Goal: Task Accomplishment & Management: Use online tool/utility

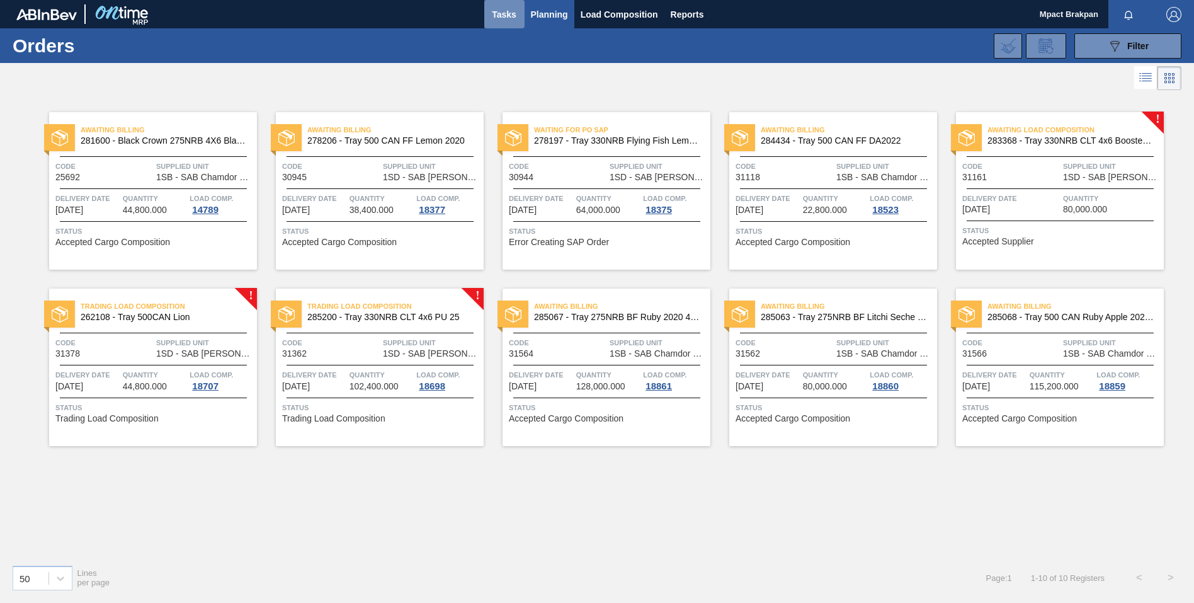
click at [510, 13] on span "Tasks" at bounding box center [505, 14] width 28 height 15
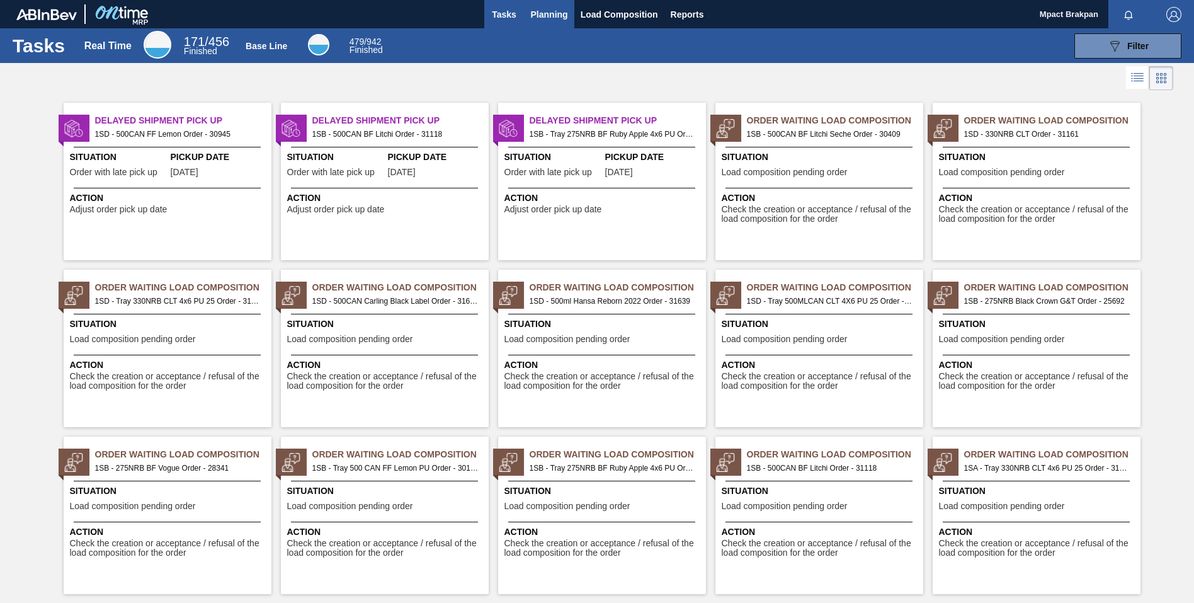
click at [547, 12] on span "Planning" at bounding box center [549, 14] width 37 height 15
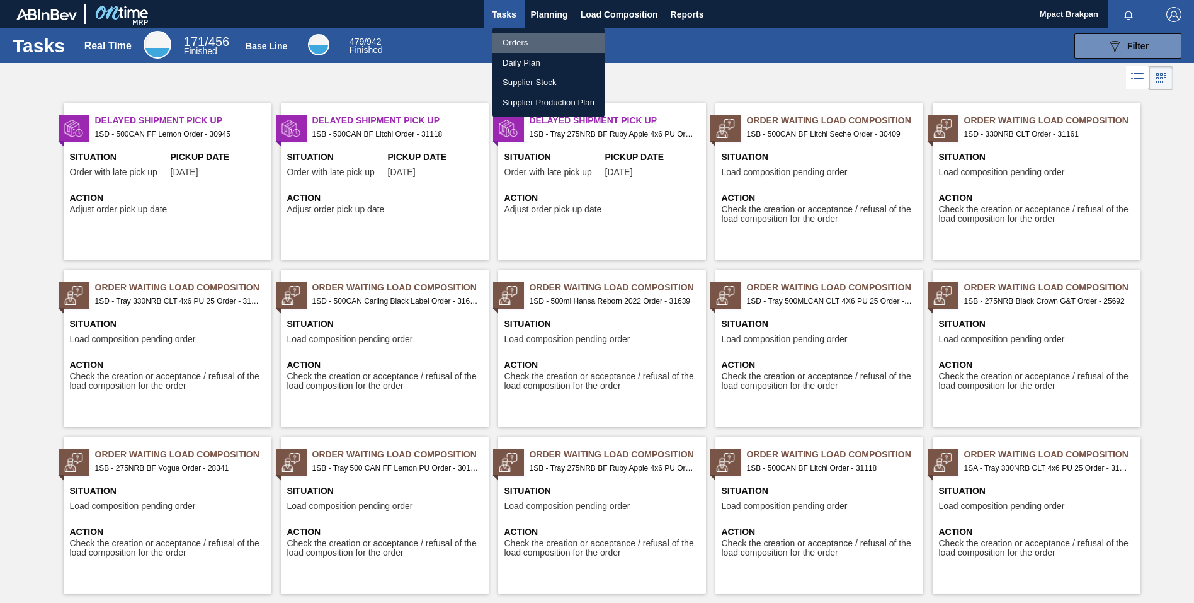
click at [521, 40] on li "Orders" at bounding box center [548, 43] width 112 height 20
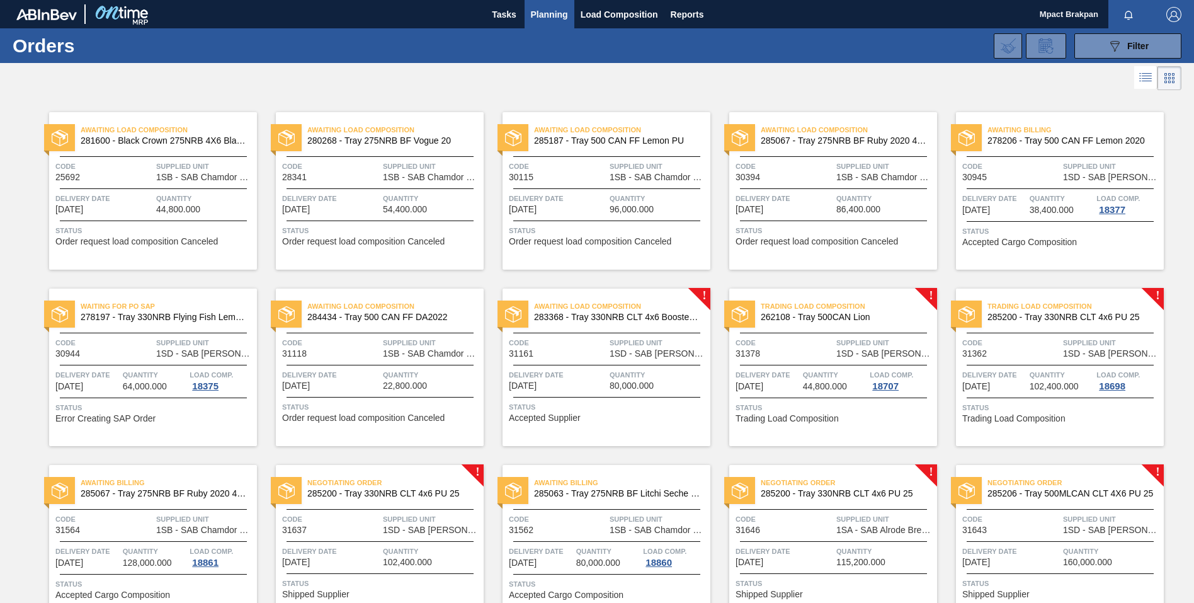
scroll to position [242, 0]
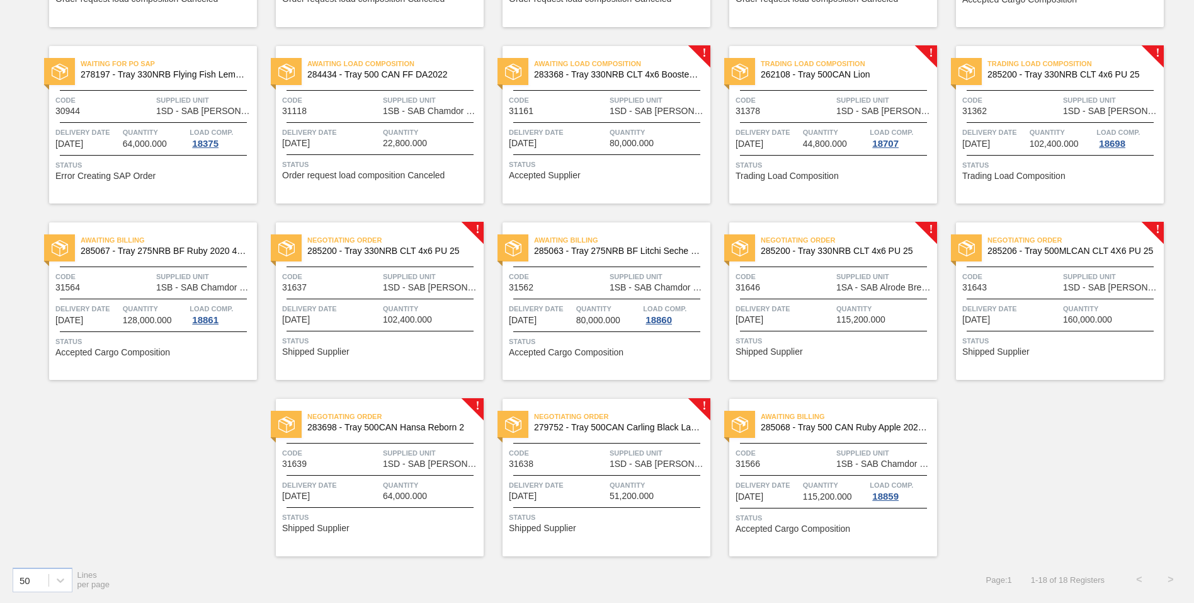
click at [387, 300] on div "Negotiating Order 285200 - Tray 330NRB CLT 4x6 PU 25 Code 31637 Supplied Unit 1…" at bounding box center [380, 300] width 208 height 157
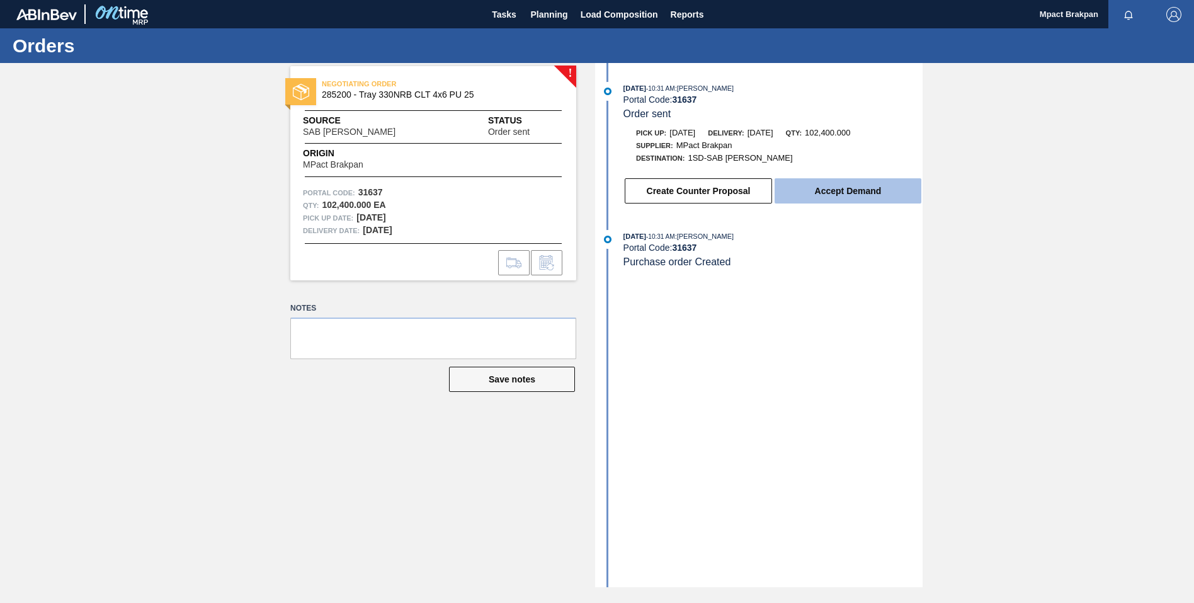
click at [830, 192] on button "Accept Demand" at bounding box center [848, 190] width 147 height 25
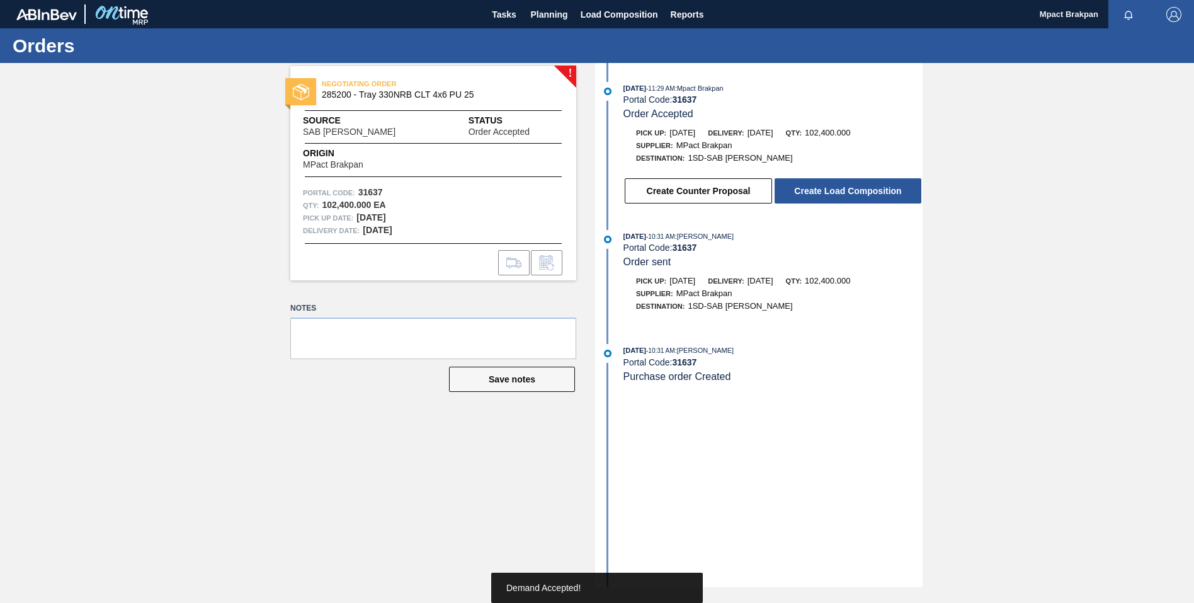
click at [830, 192] on button "Create Load Composition" at bounding box center [848, 190] width 147 height 25
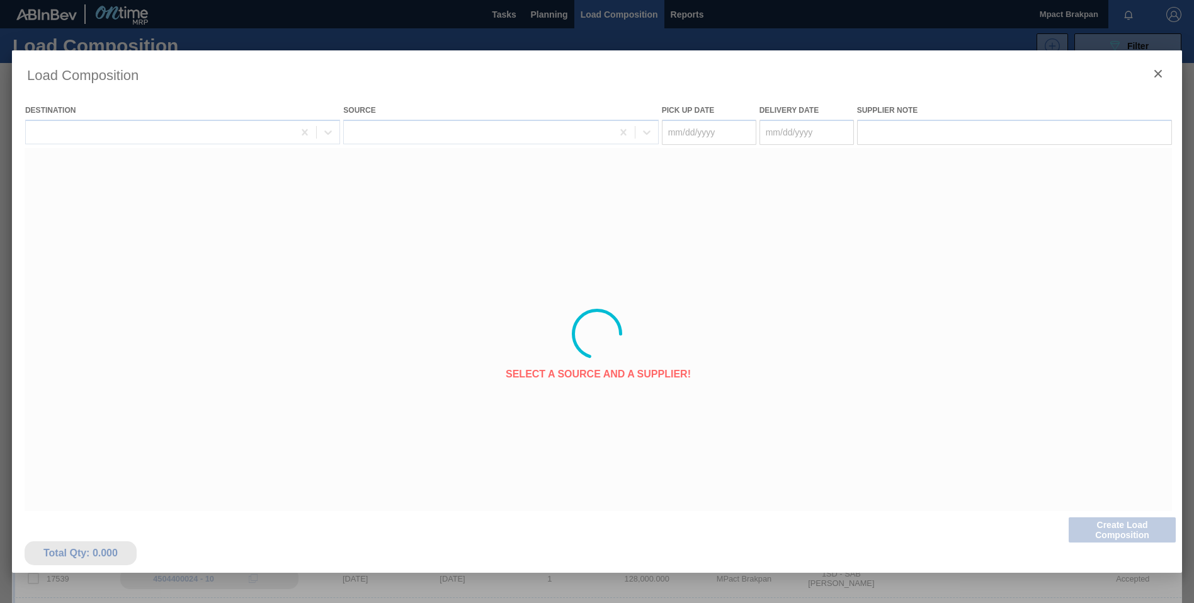
type Date "[DATE]"
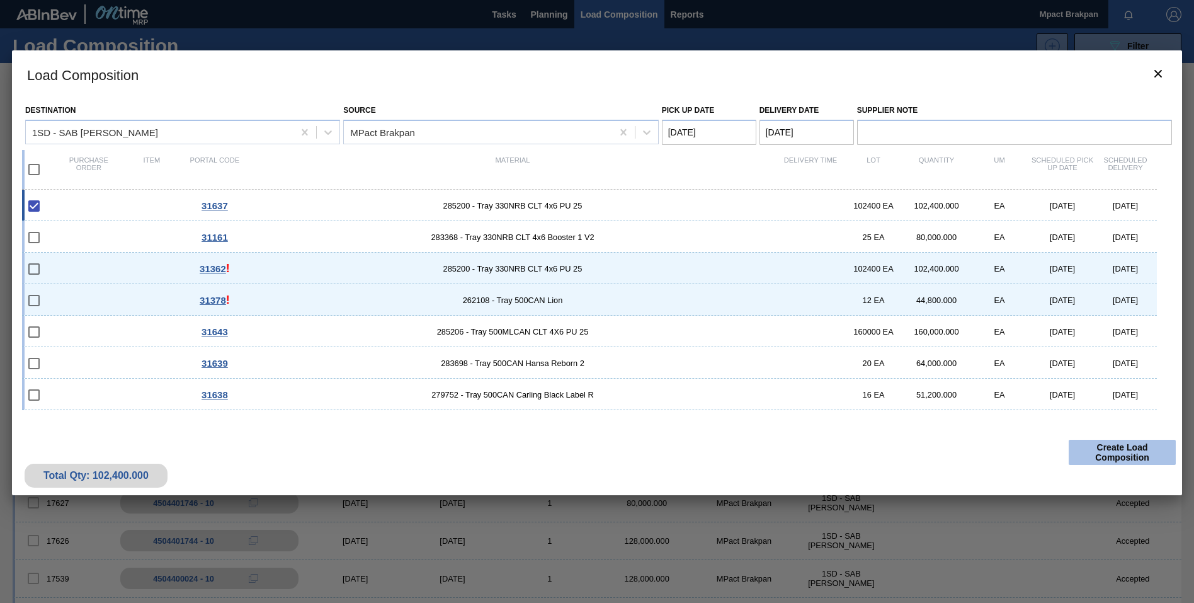
click at [1120, 450] on button "Create Load Composition" at bounding box center [1122, 452] width 107 height 25
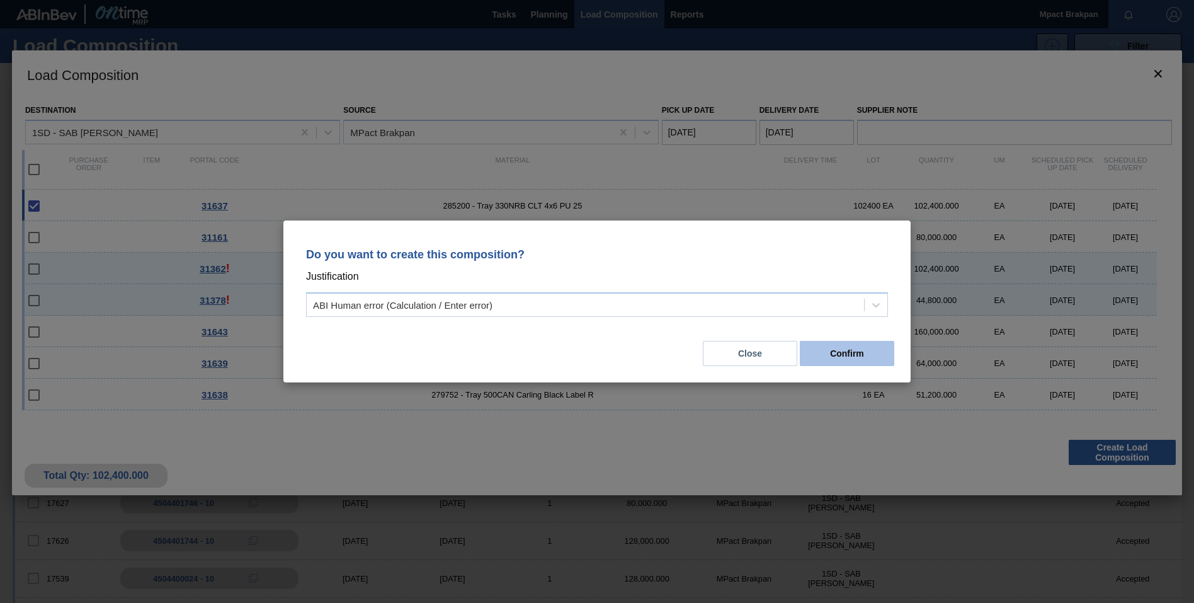
click at [851, 352] on button "Confirm" at bounding box center [847, 353] width 94 height 25
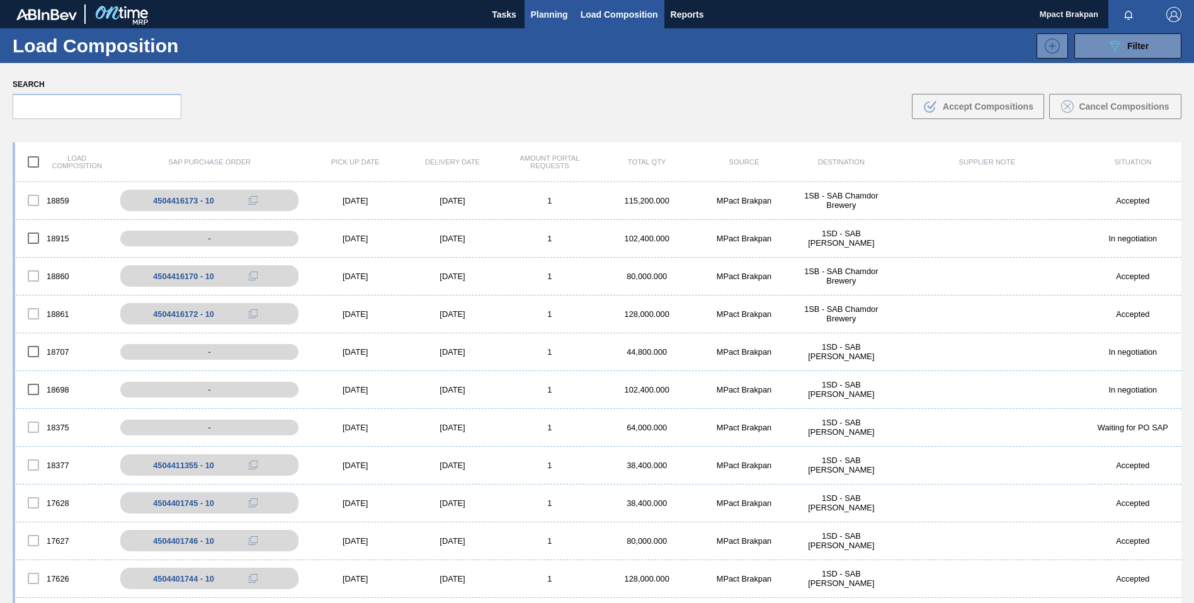
click at [547, 11] on span "Planning" at bounding box center [549, 14] width 37 height 15
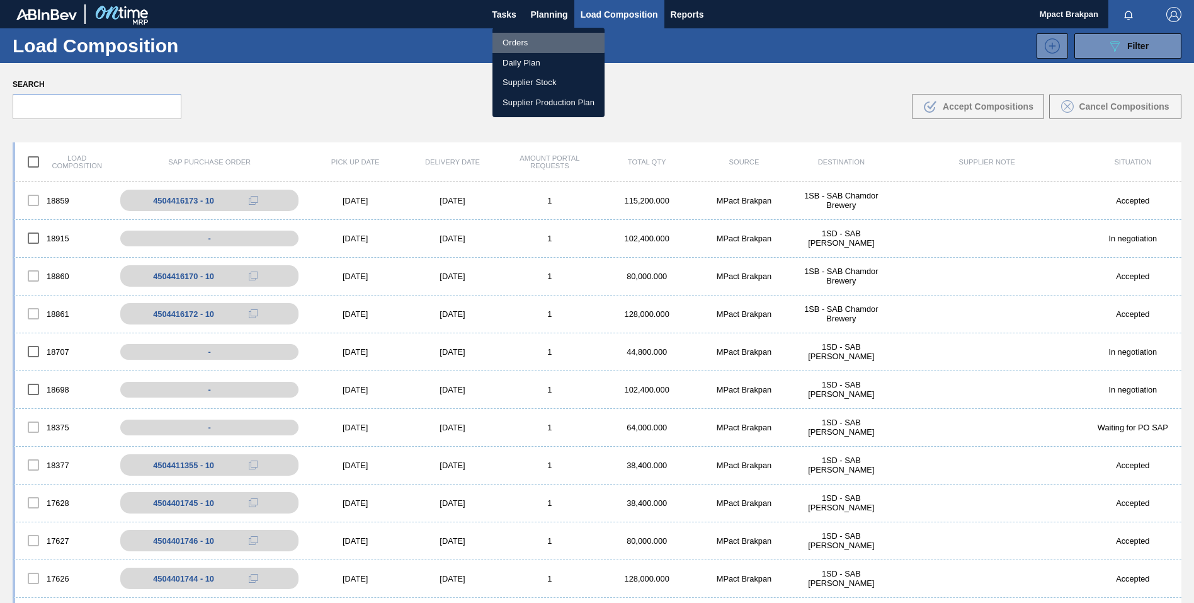
click at [521, 42] on li "Orders" at bounding box center [548, 43] width 112 height 20
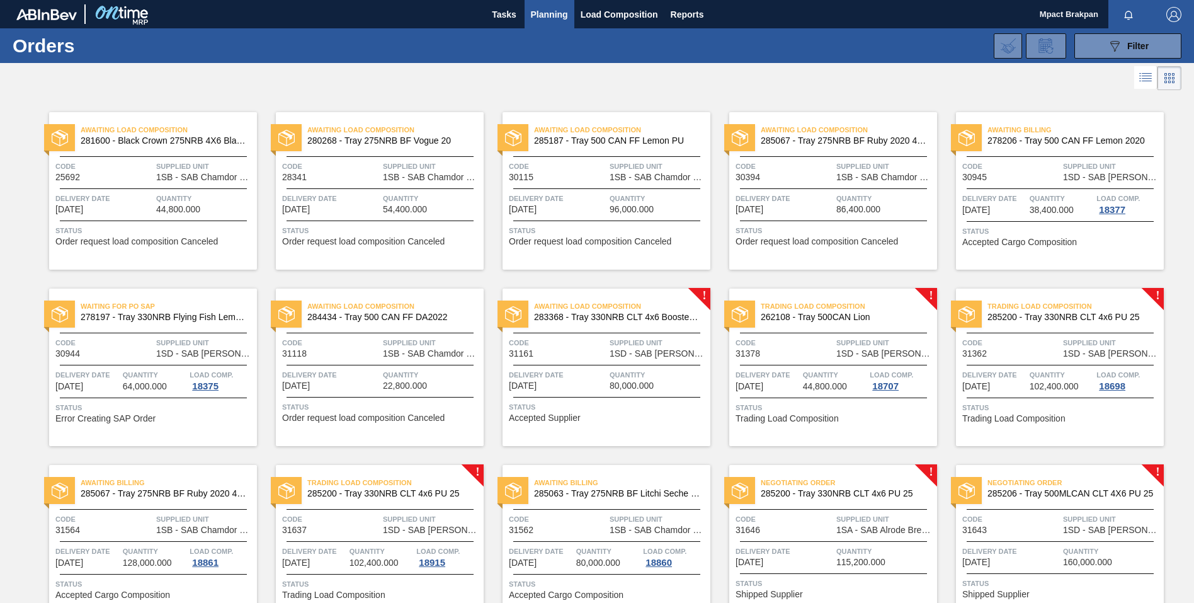
scroll to position [242, 0]
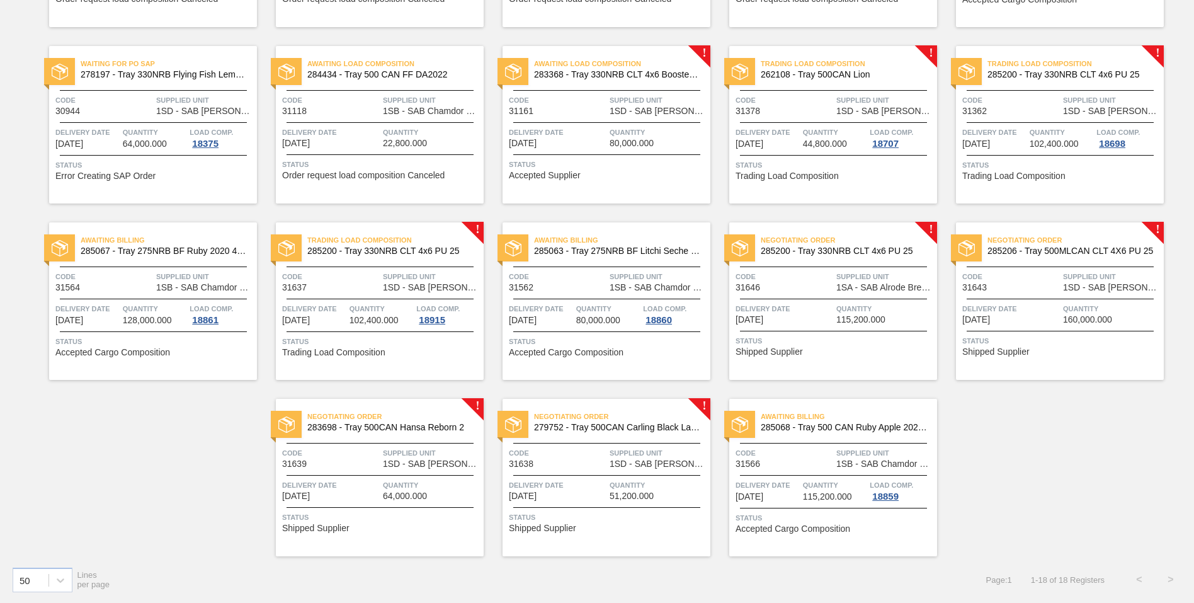
click at [819, 286] on div "Code 31646" at bounding box center [784, 281] width 98 height 22
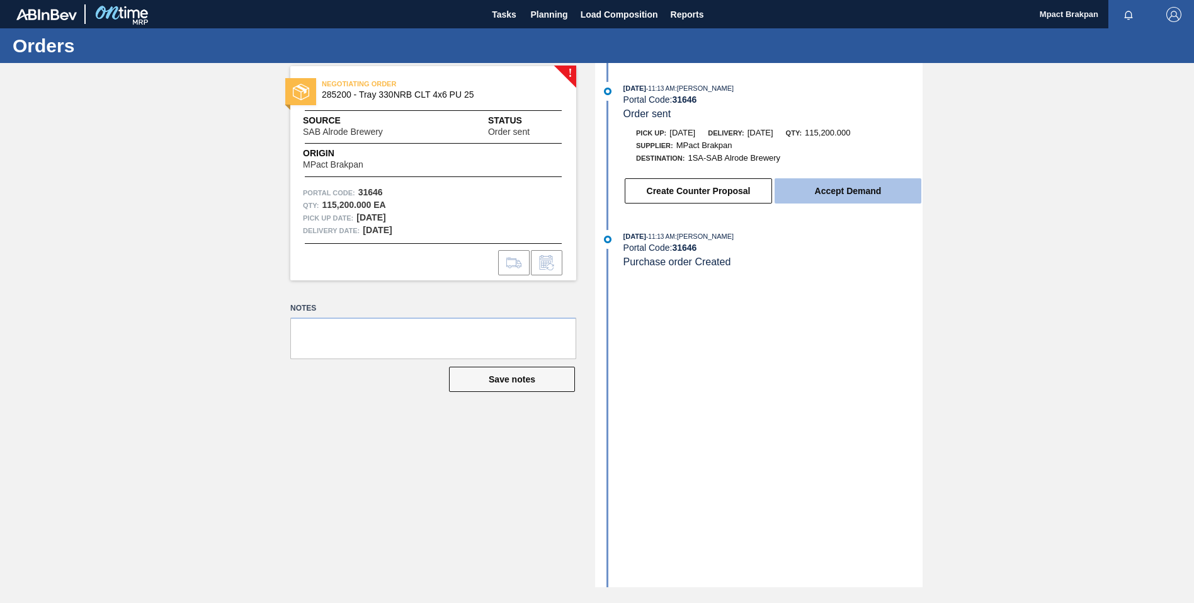
click at [837, 181] on button "Accept Demand" at bounding box center [848, 190] width 147 height 25
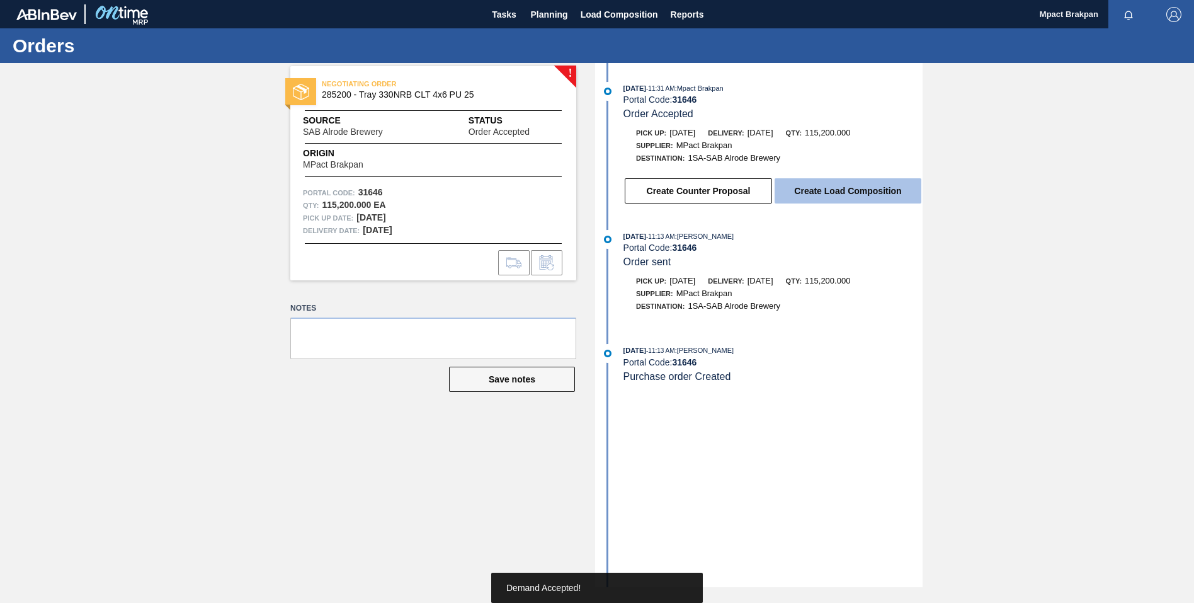
click at [837, 188] on button "Create Load Composition" at bounding box center [848, 190] width 147 height 25
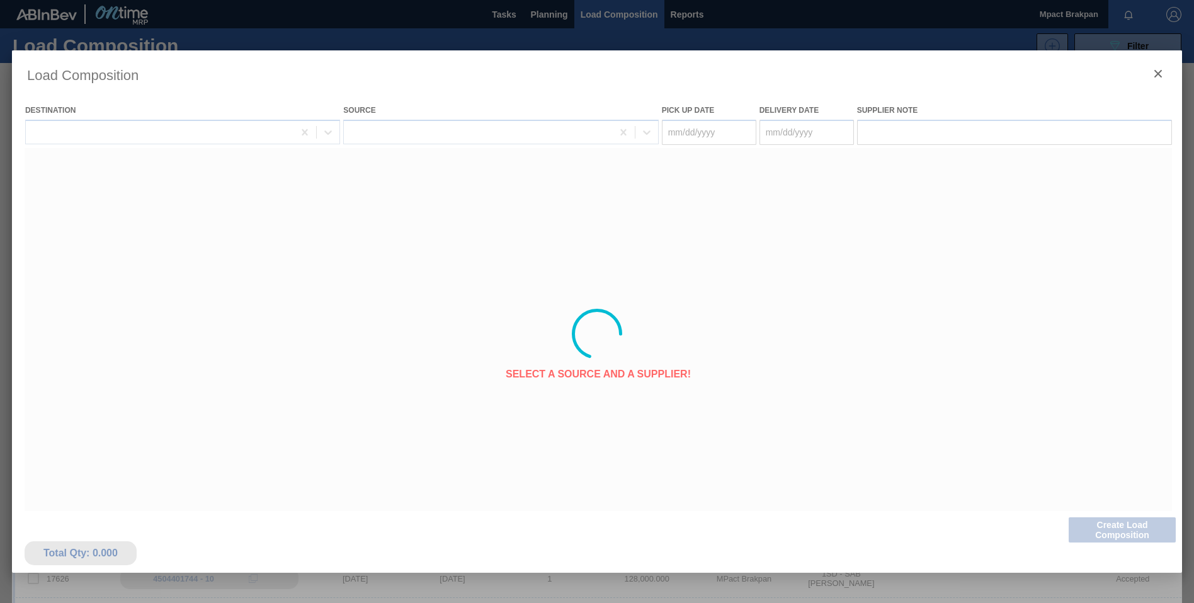
type Date "[DATE]"
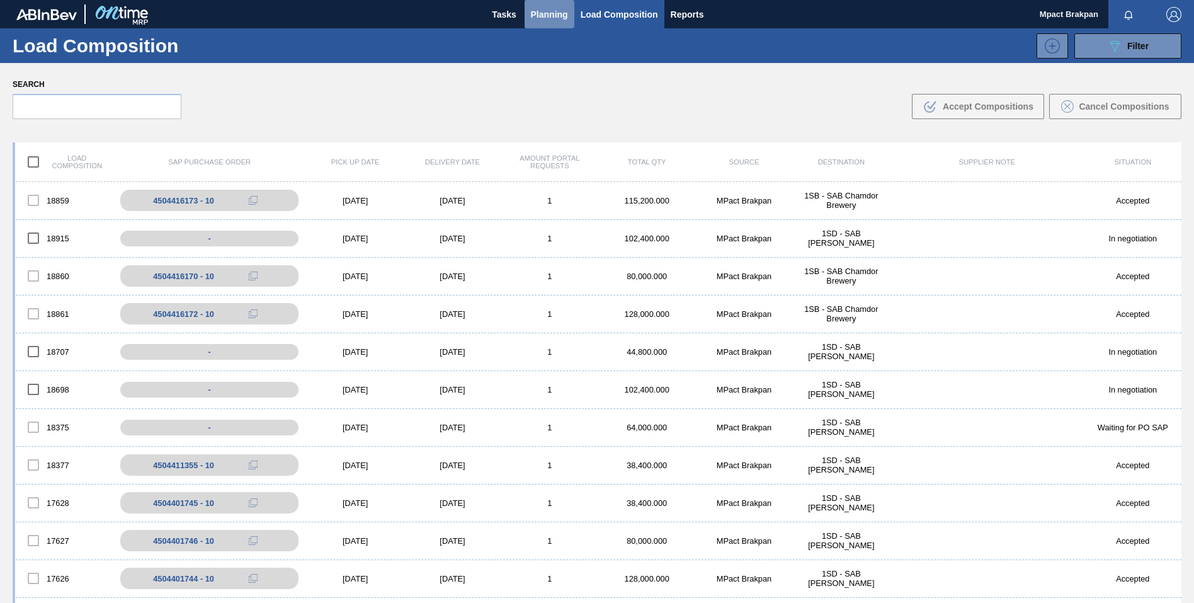
click at [543, 12] on span "Planning" at bounding box center [549, 14] width 37 height 15
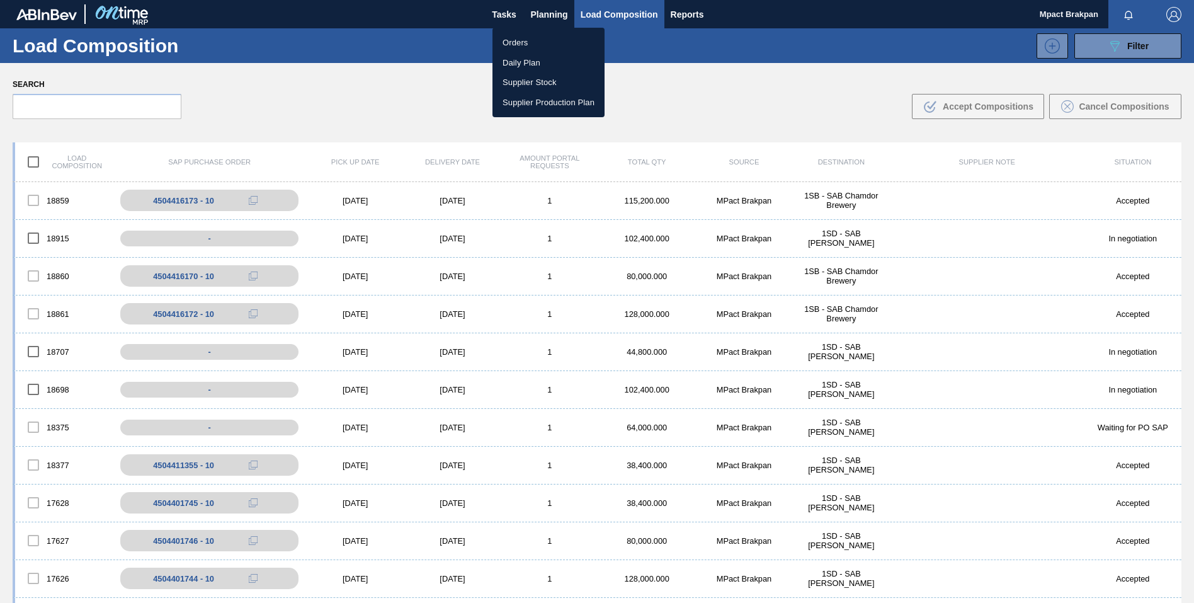
click at [513, 46] on li "Orders" at bounding box center [548, 43] width 112 height 20
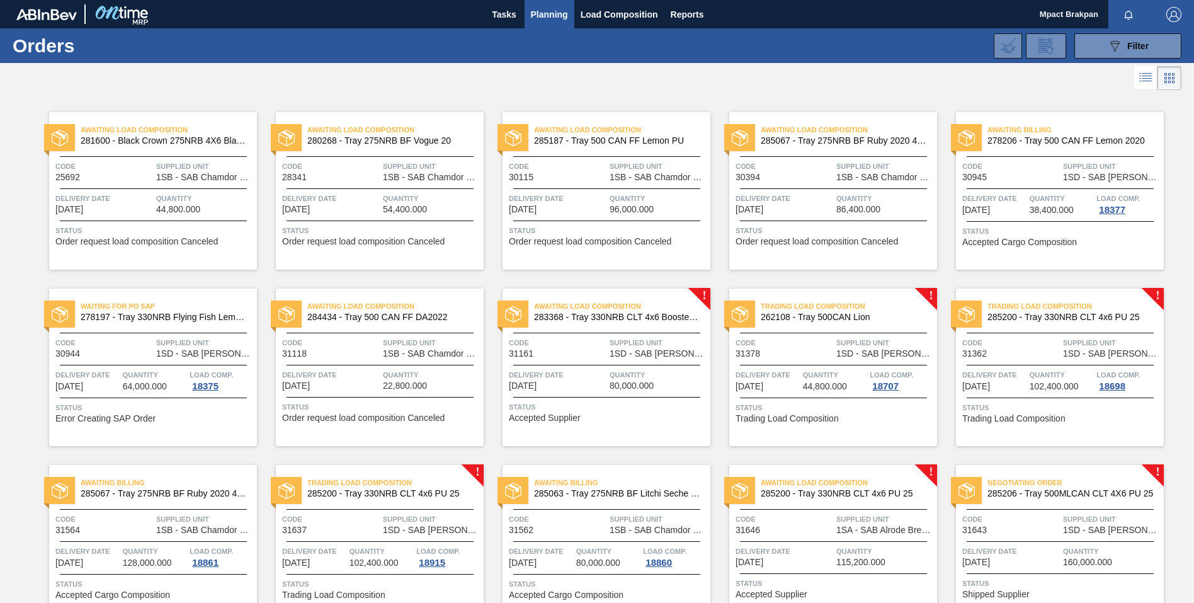
click at [1057, 510] on div "Negotiating Order 285206 - Tray 500MLCAN CLT 4X6 PU 25 Code 31643 Supplied Unit…" at bounding box center [1060, 543] width 208 height 157
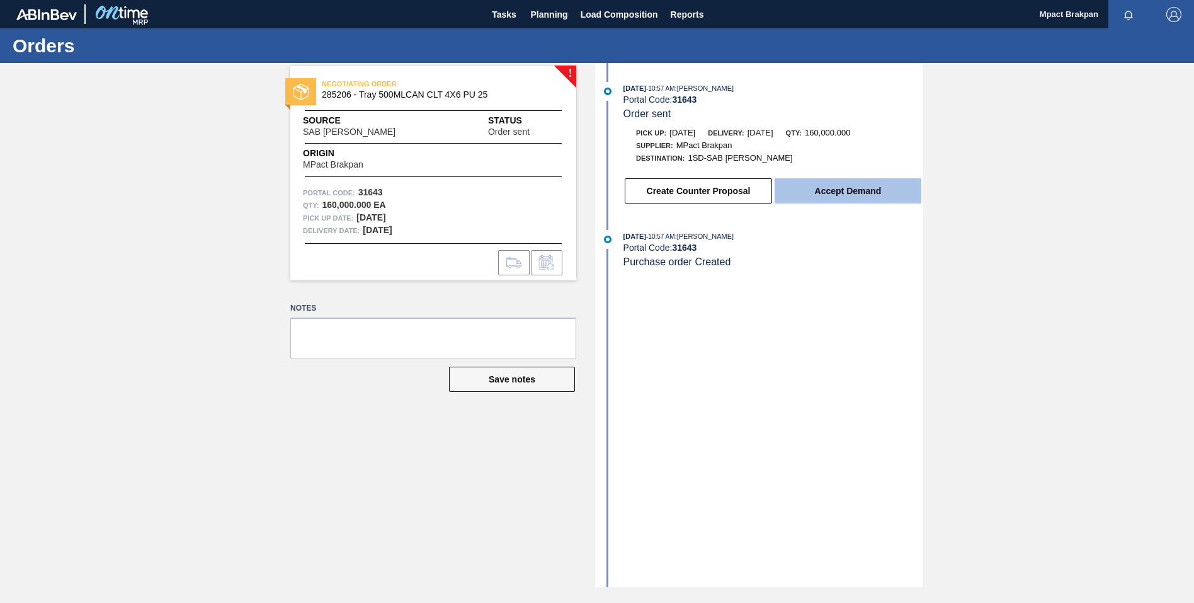
click at [841, 189] on button "Accept Demand" at bounding box center [848, 190] width 147 height 25
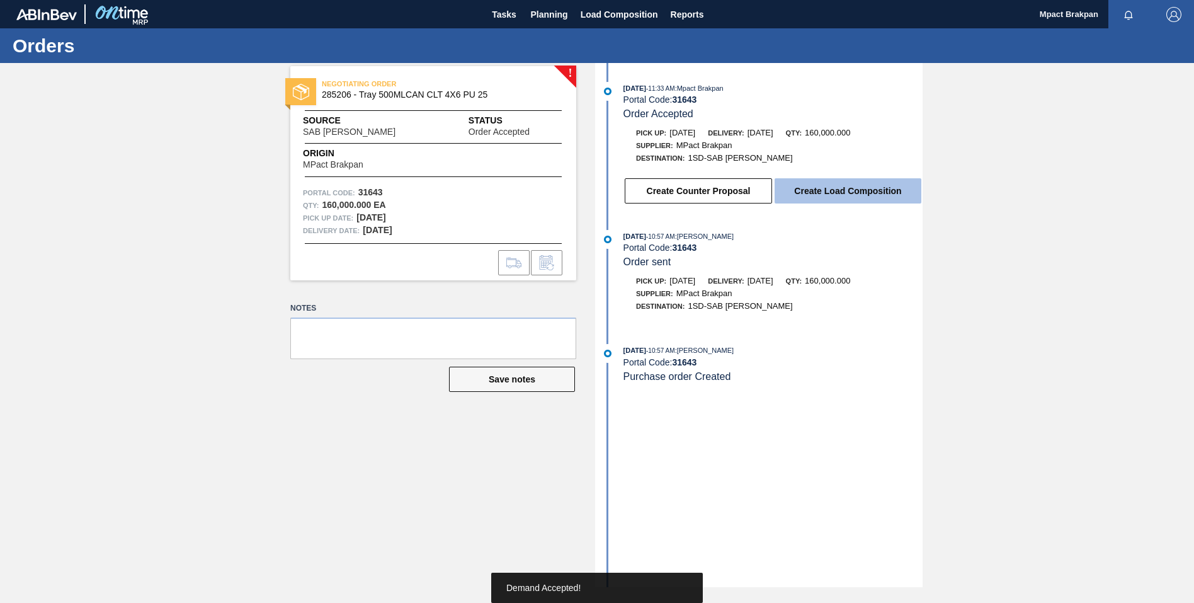
click at [841, 189] on button "Create Load Composition" at bounding box center [848, 190] width 147 height 25
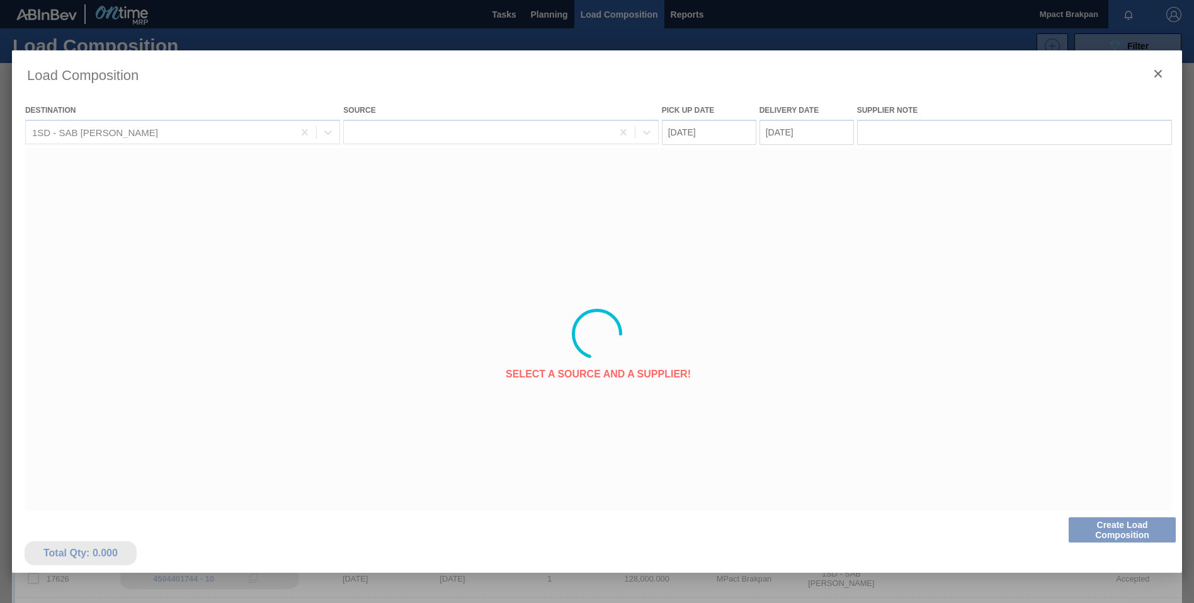
type Date "[DATE]"
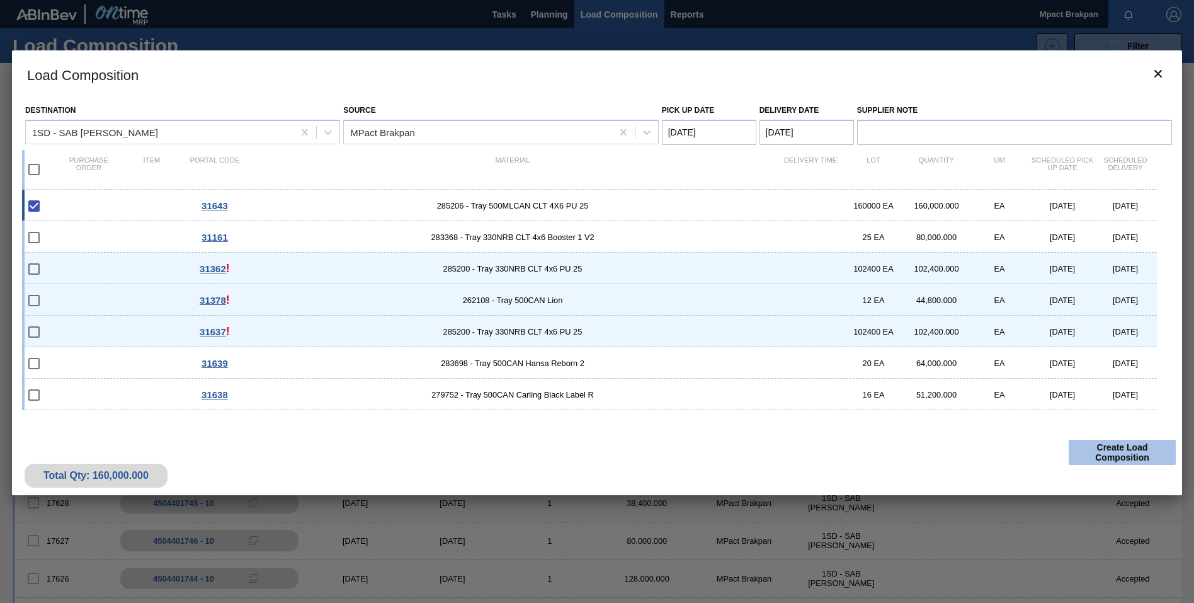
click at [1128, 451] on button "Create Load Composition" at bounding box center [1122, 452] width 107 height 25
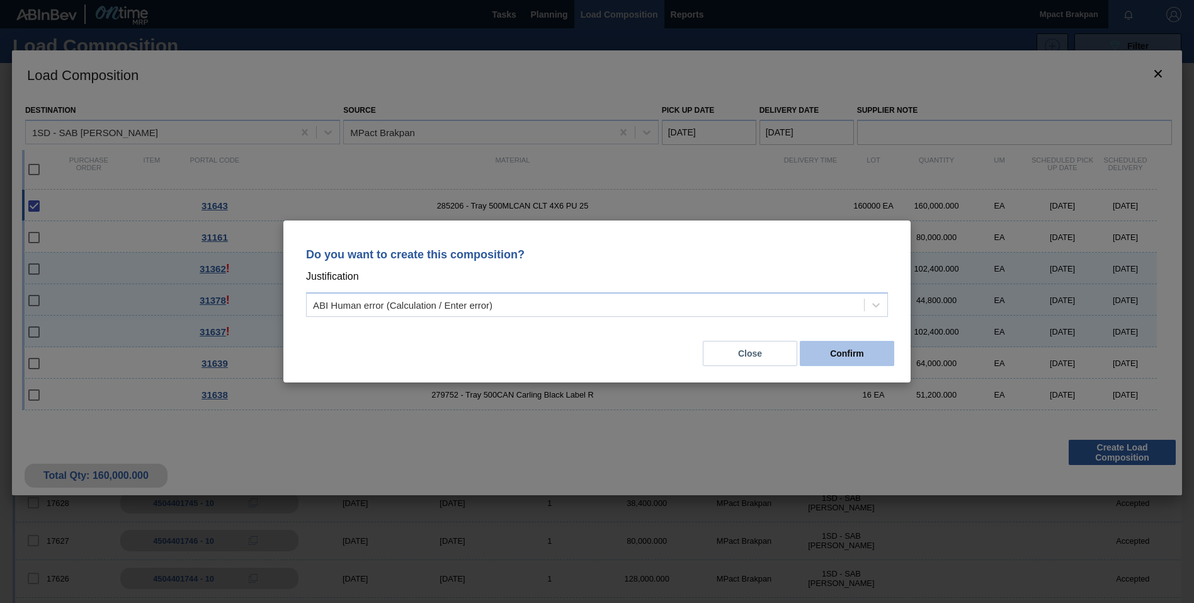
click at [865, 356] on button "Confirm" at bounding box center [847, 353] width 94 height 25
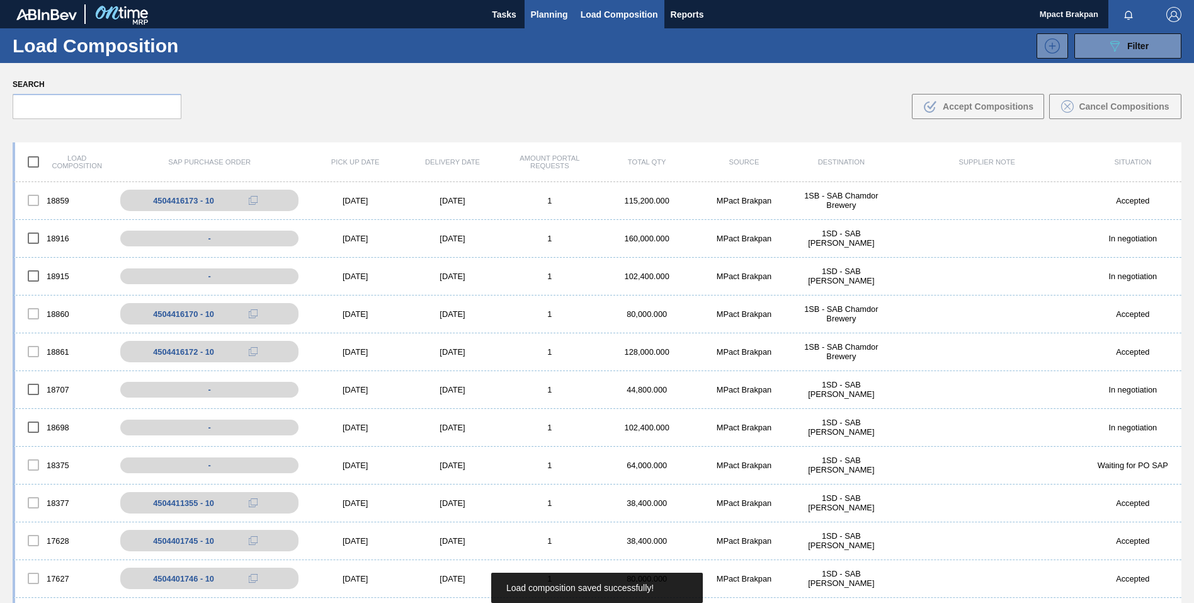
click at [543, 14] on span "Planning" at bounding box center [549, 14] width 37 height 15
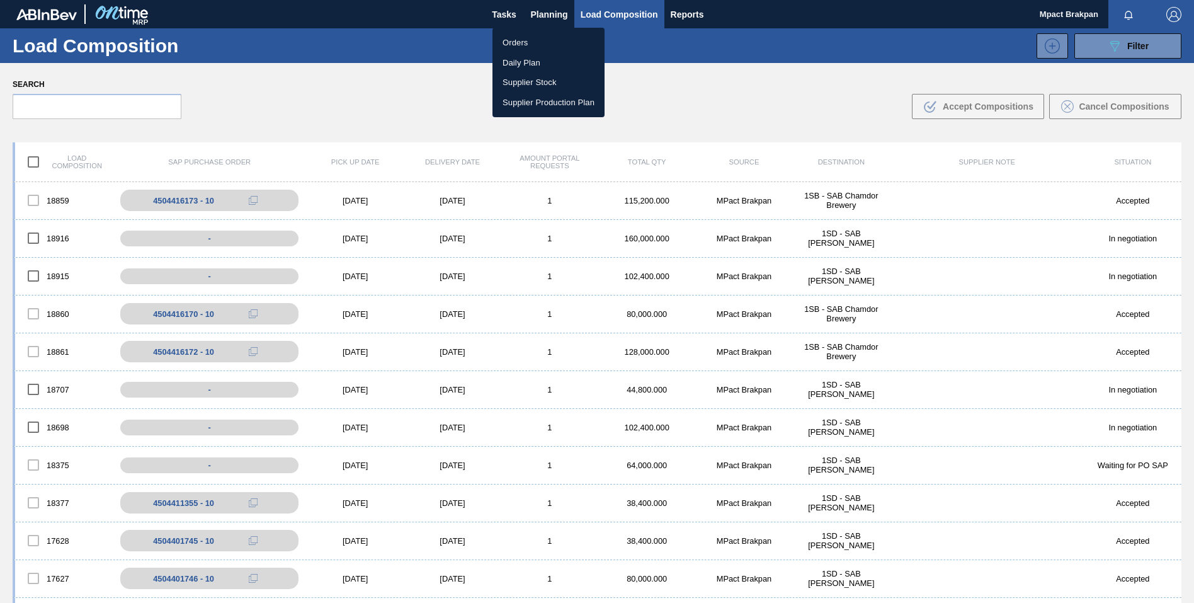
click at [513, 42] on li "Orders" at bounding box center [548, 43] width 112 height 20
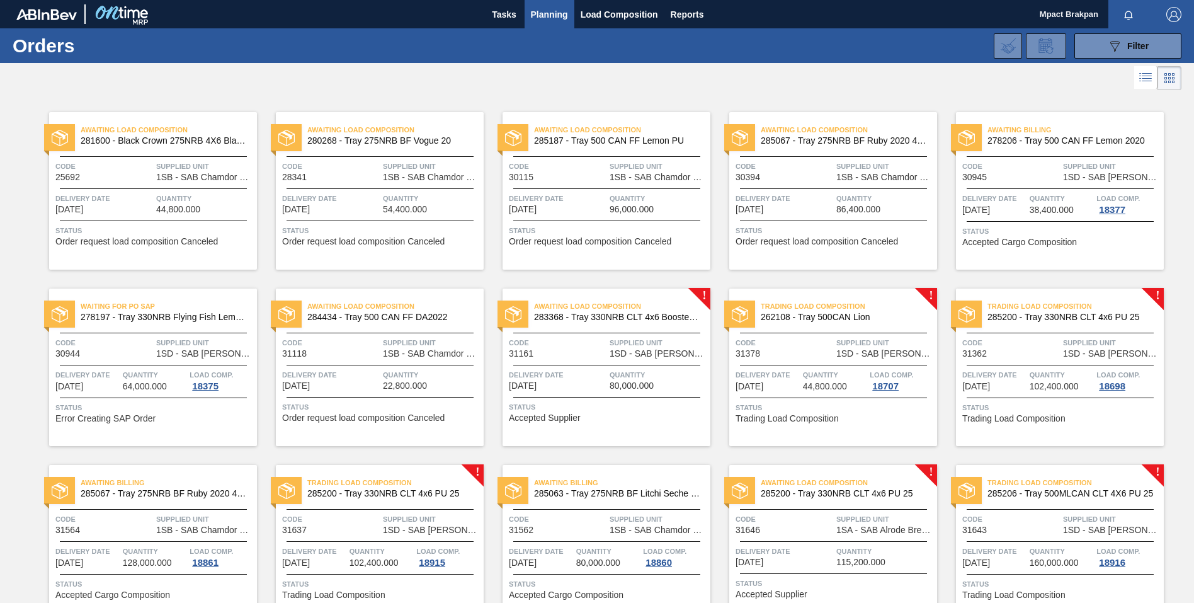
click at [849, 543] on div "Awaiting Load Composition 285200 - Tray 330NRB CLT 4x6 PU 25 Code 31646 Supplie…" at bounding box center [833, 543] width 208 height 157
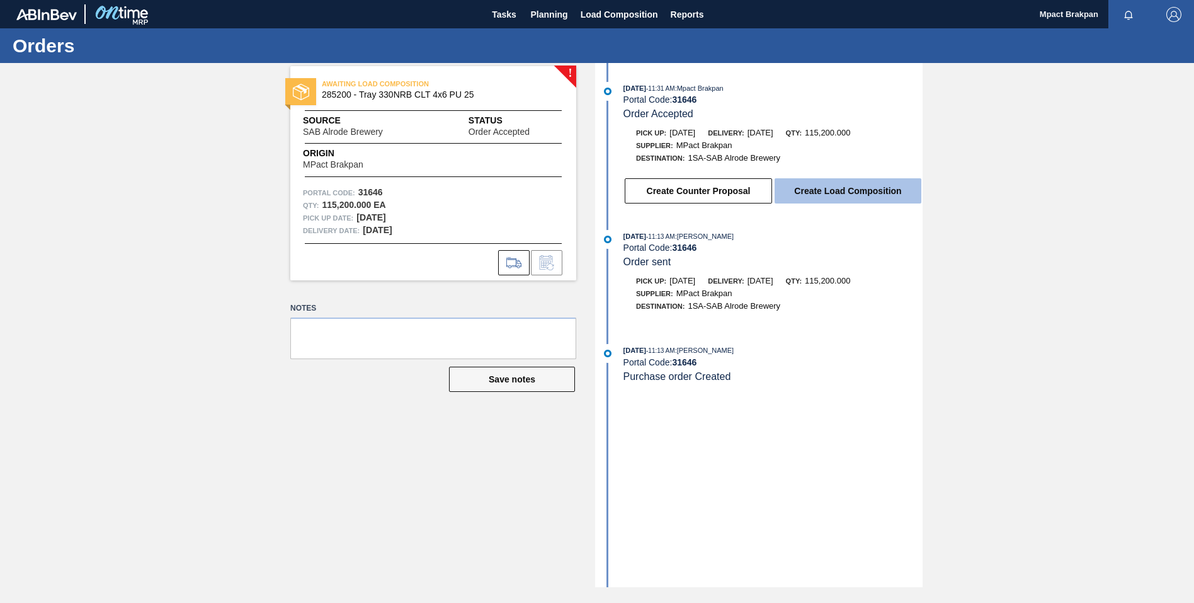
click at [851, 193] on button "Create Load Composition" at bounding box center [848, 190] width 147 height 25
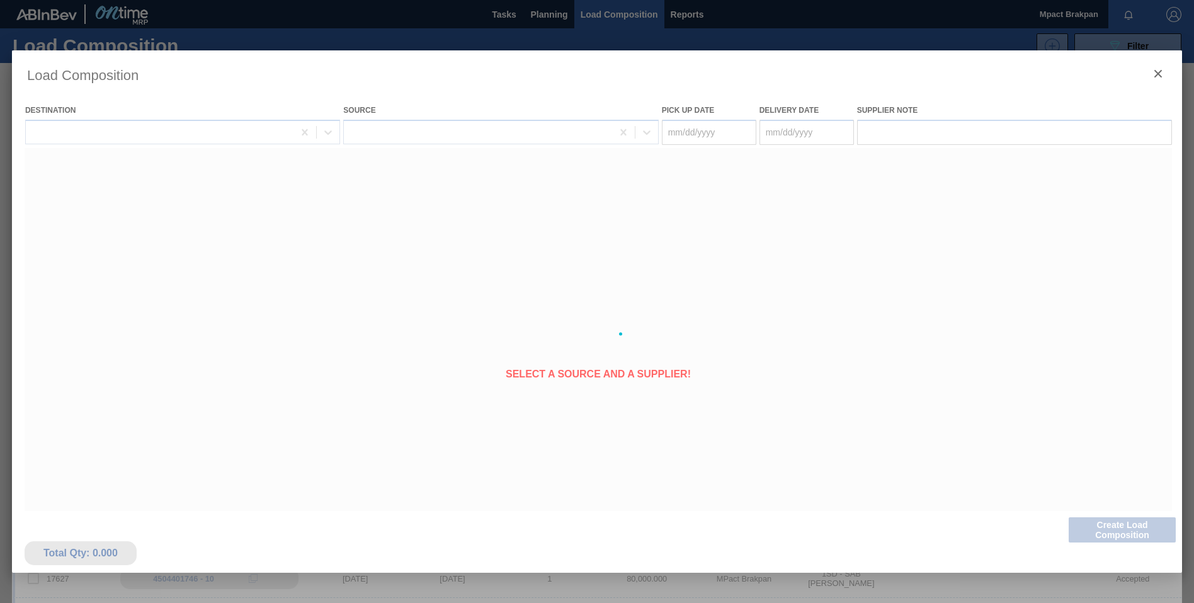
type Date "[DATE]"
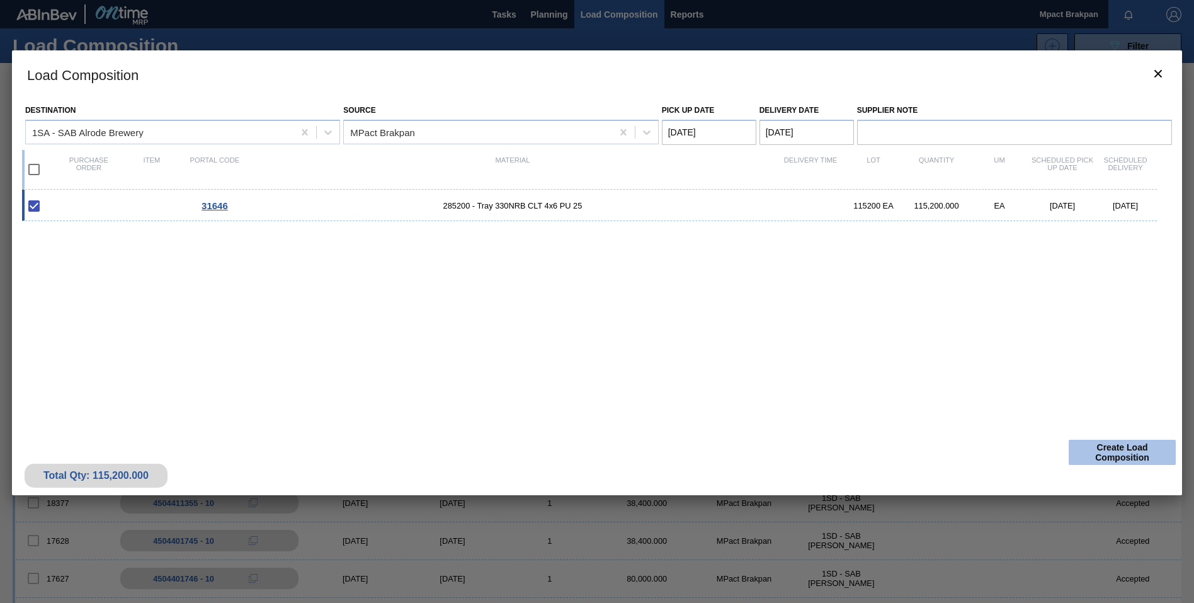
click at [1123, 449] on button "Create Load Composition" at bounding box center [1122, 452] width 107 height 25
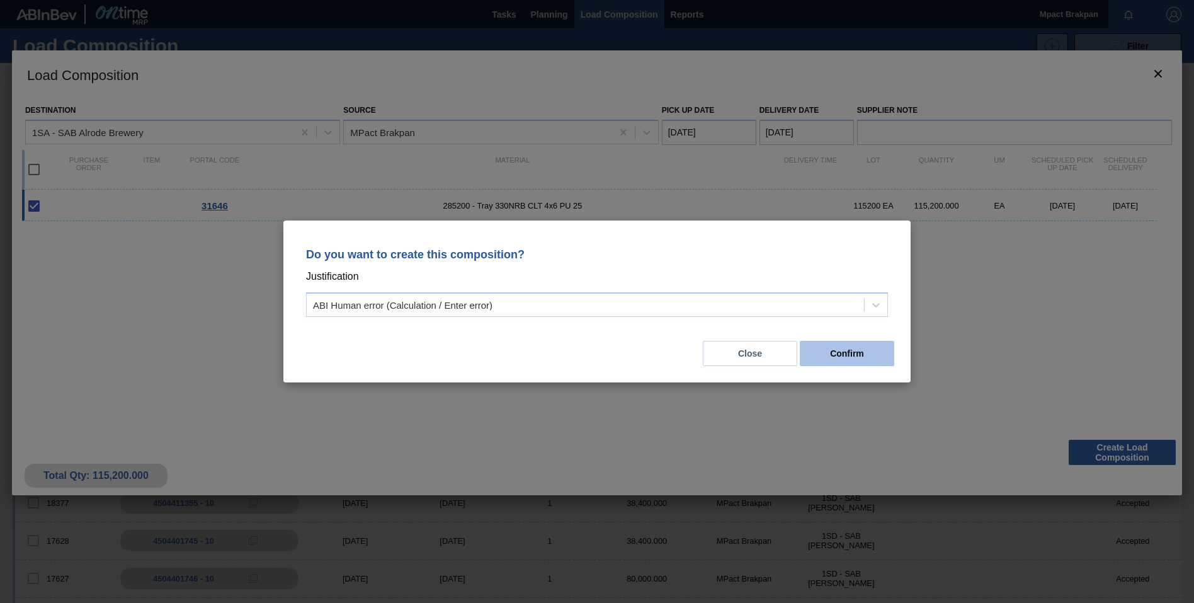
click at [836, 342] on button "Confirm" at bounding box center [847, 353] width 94 height 25
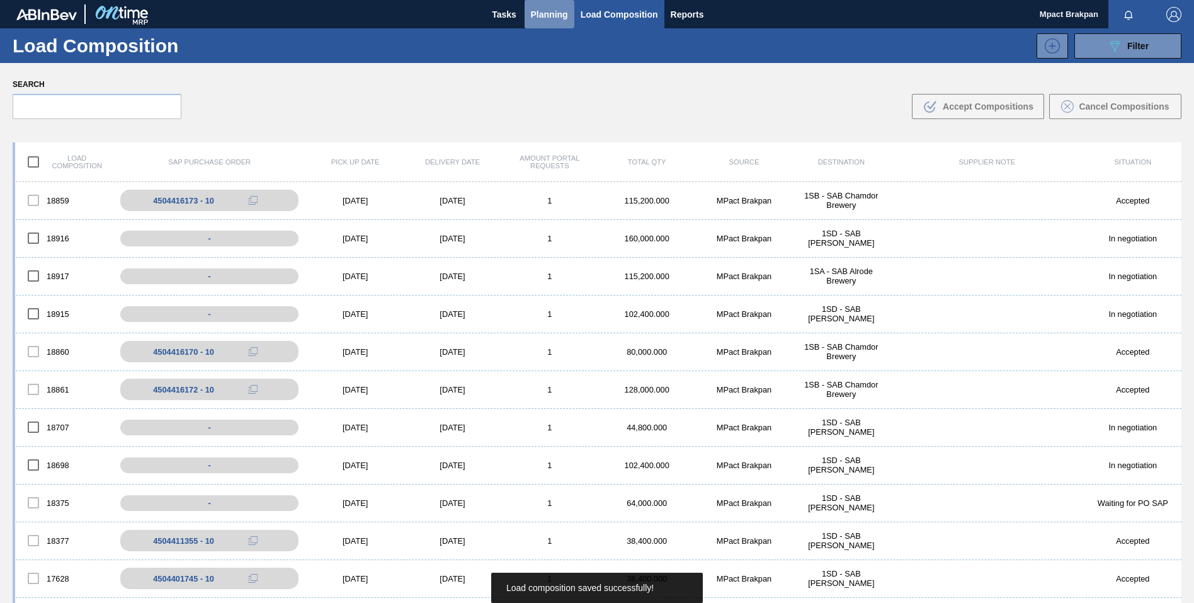
click at [542, 13] on span "Planning" at bounding box center [549, 14] width 37 height 15
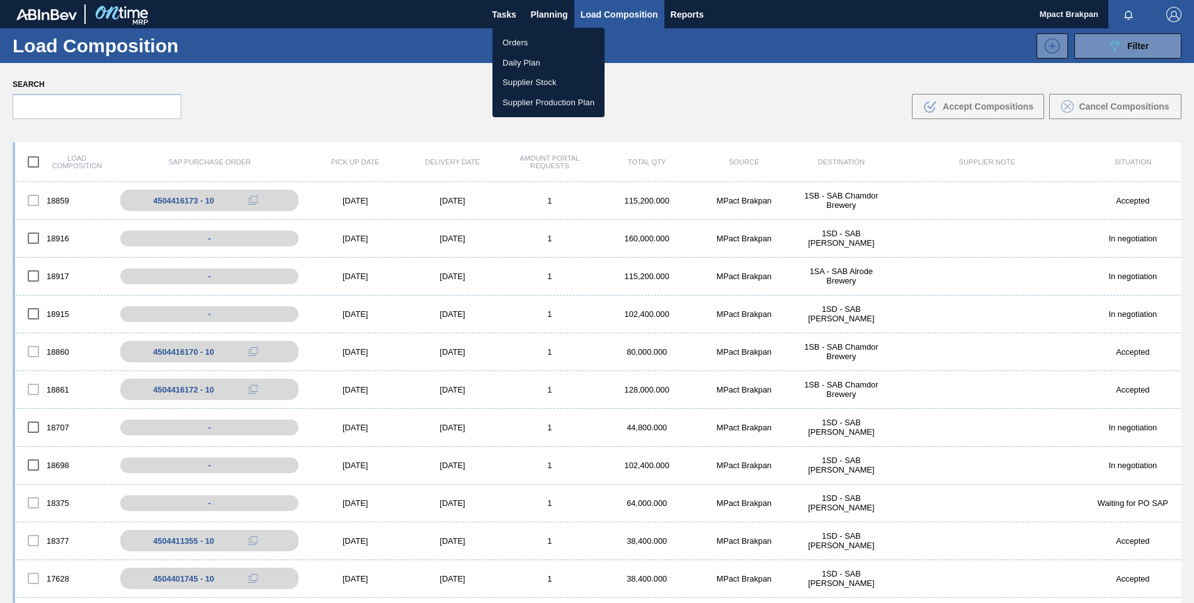
click at [511, 41] on li "Orders" at bounding box center [548, 43] width 112 height 20
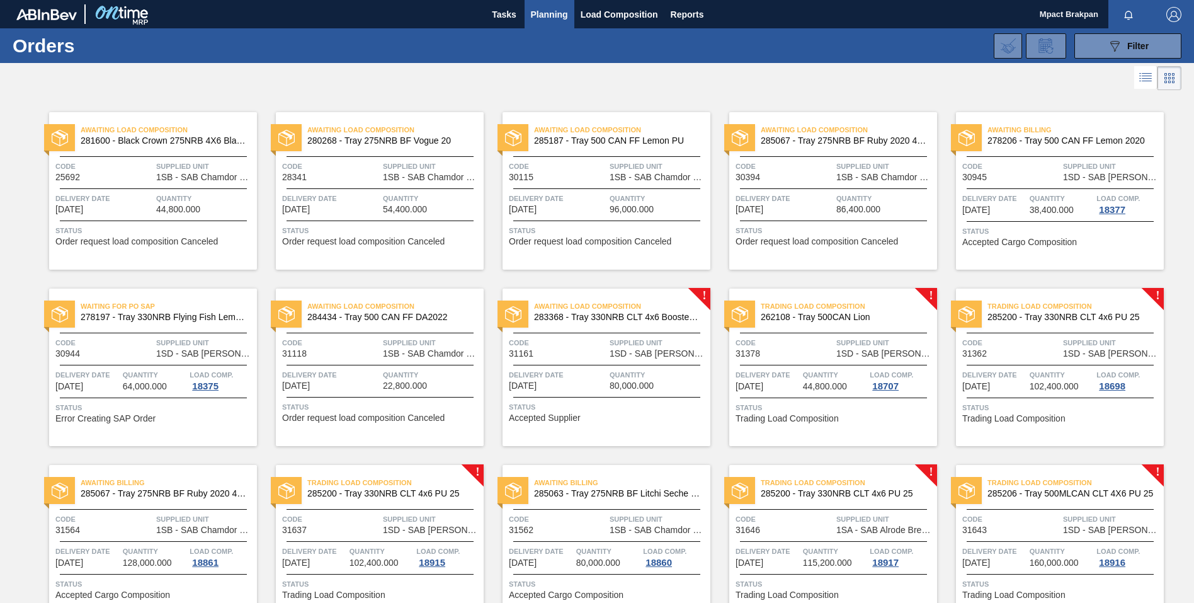
scroll to position [242, 0]
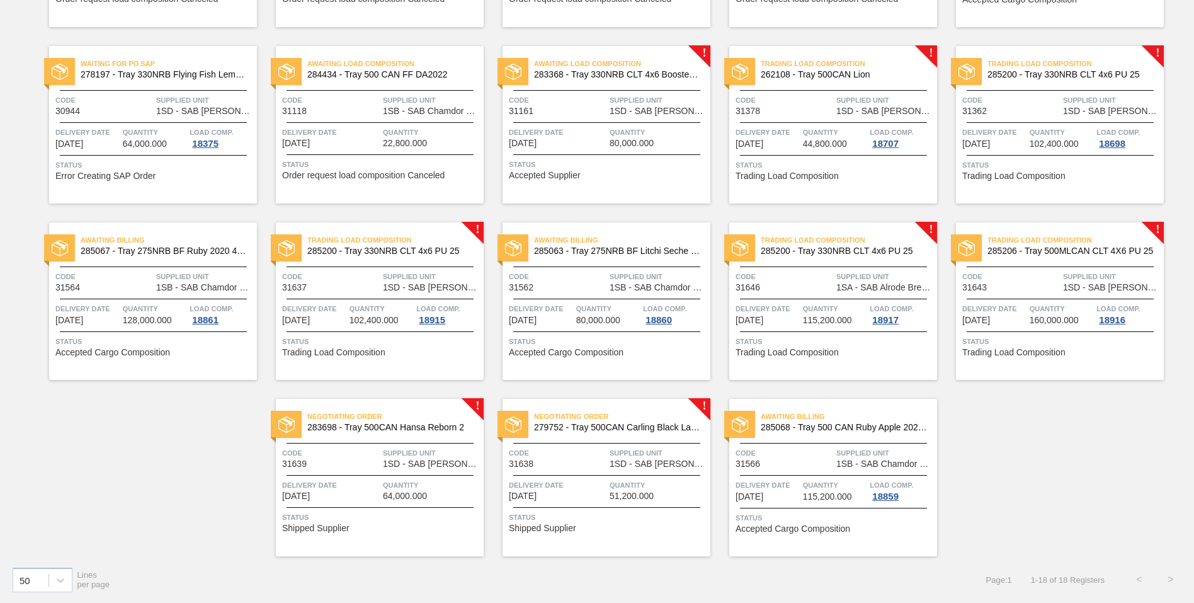
click at [399, 455] on span "Supplied Unit" at bounding box center [432, 452] width 98 height 13
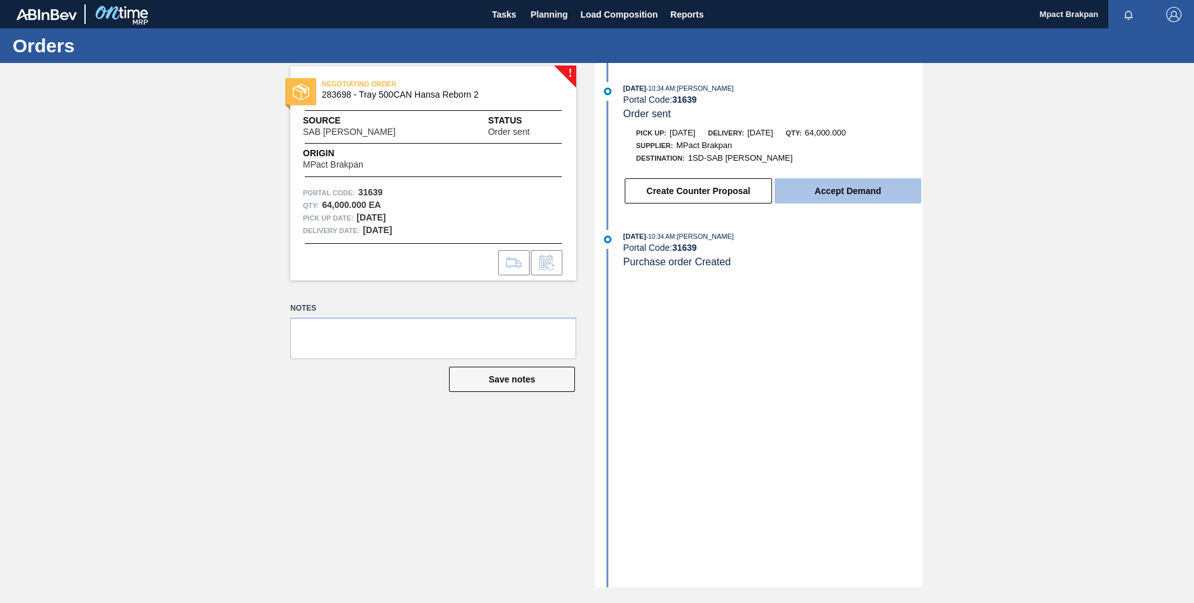
click at [883, 188] on button "Accept Demand" at bounding box center [848, 190] width 147 height 25
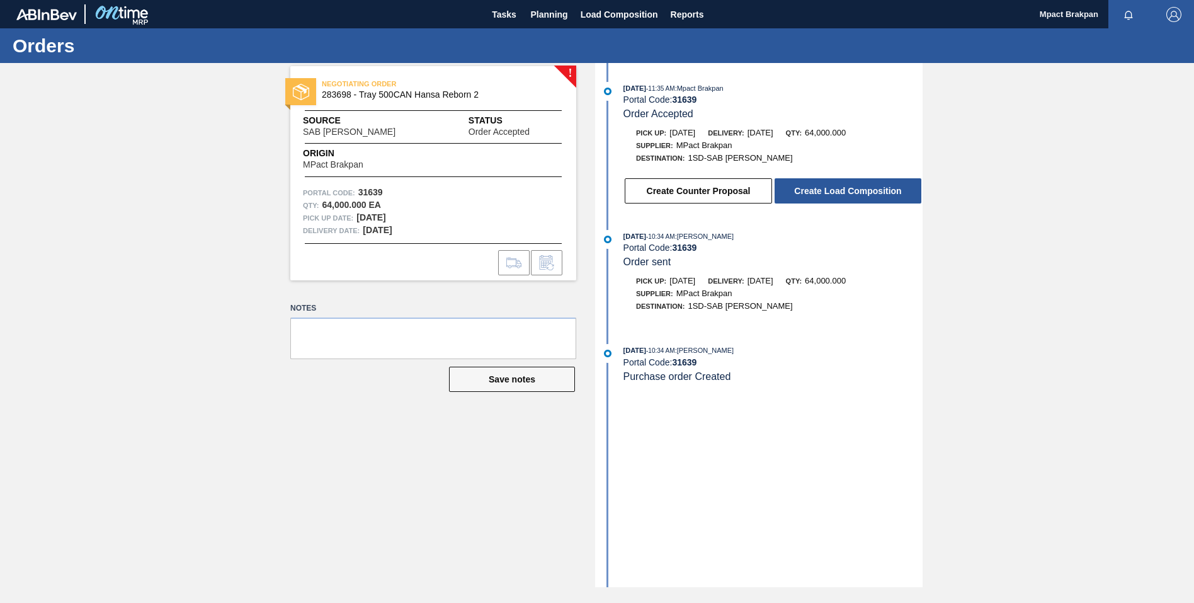
click at [883, 189] on button "Create Load Composition" at bounding box center [848, 190] width 147 height 25
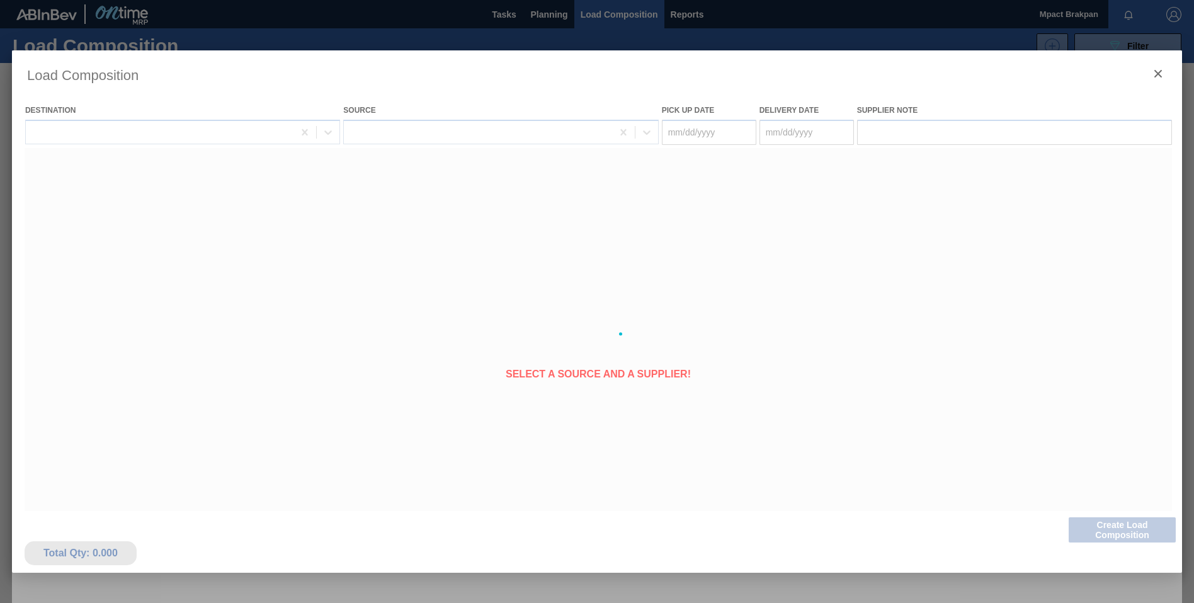
type Date "[DATE]"
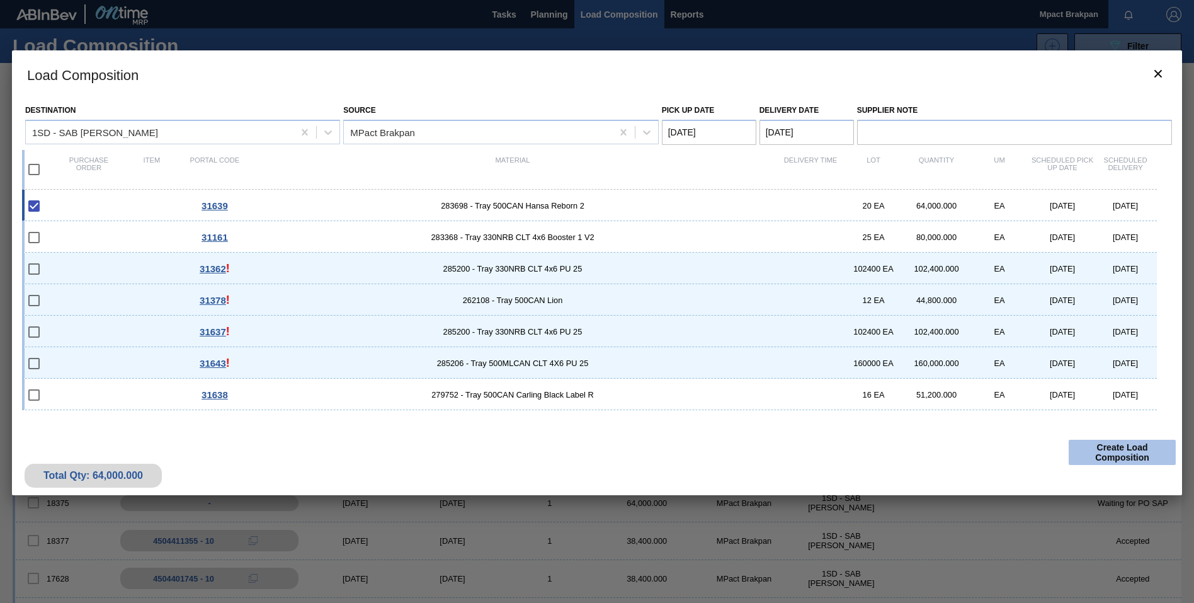
click at [1129, 447] on button "Create Load Composition" at bounding box center [1122, 452] width 107 height 25
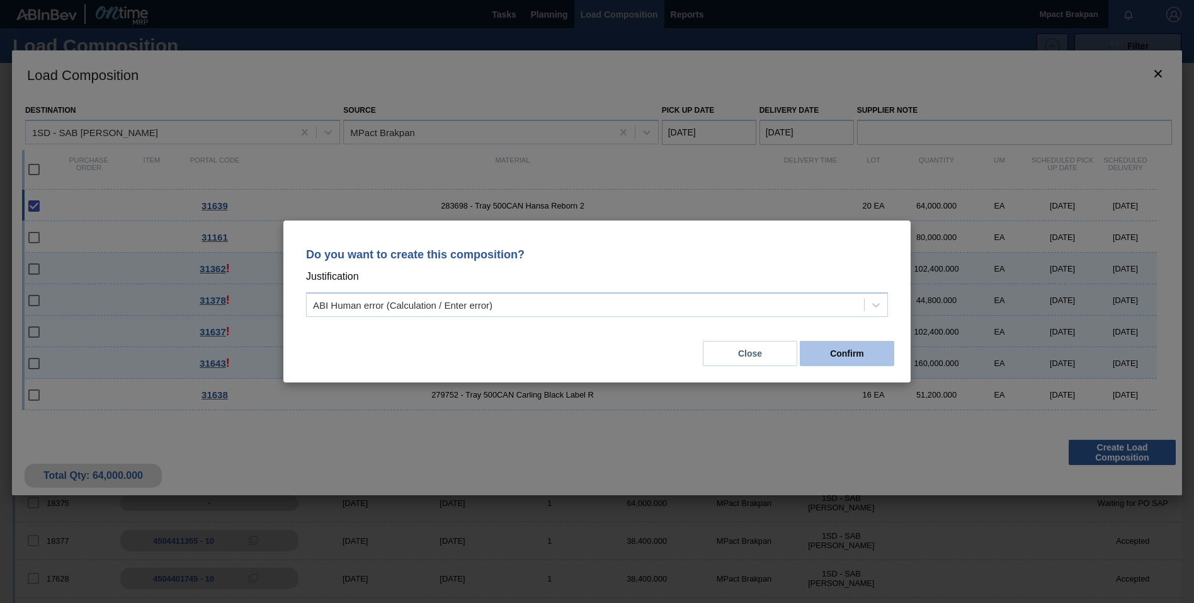
click at [852, 355] on button "Confirm" at bounding box center [847, 353] width 94 height 25
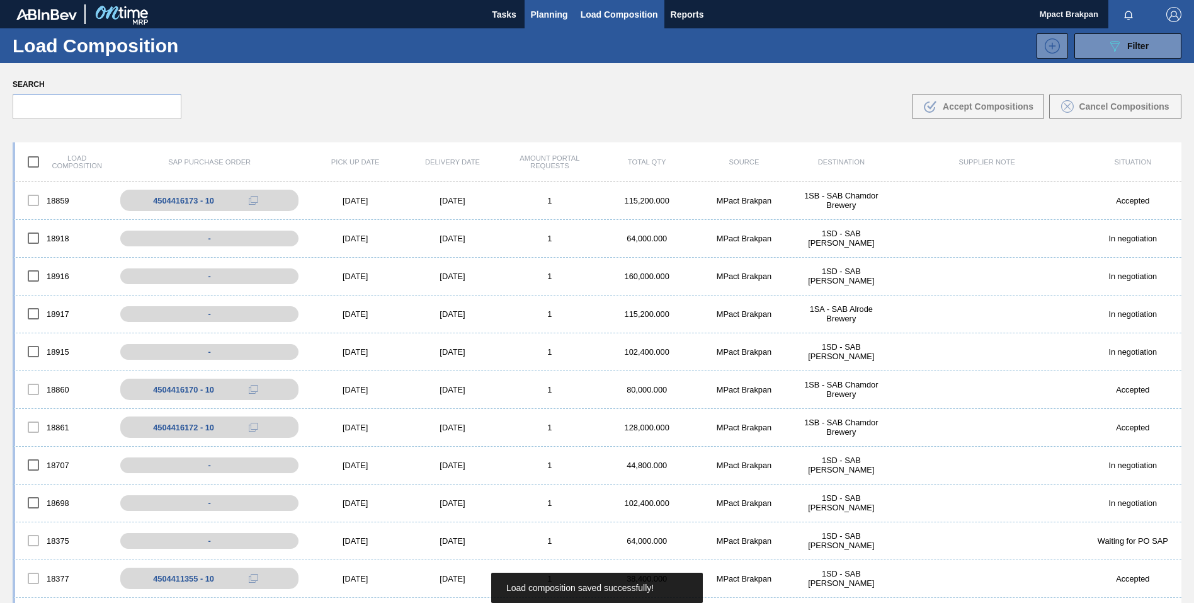
click at [546, 11] on span "Planning" at bounding box center [549, 14] width 37 height 15
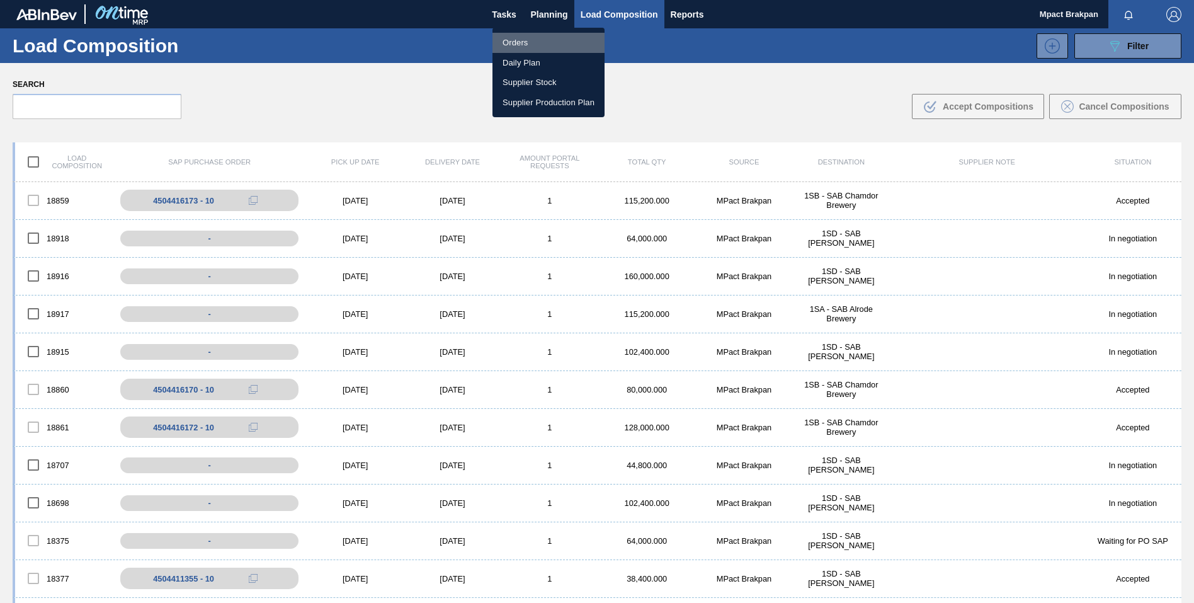
click at [510, 42] on li "Orders" at bounding box center [548, 43] width 112 height 20
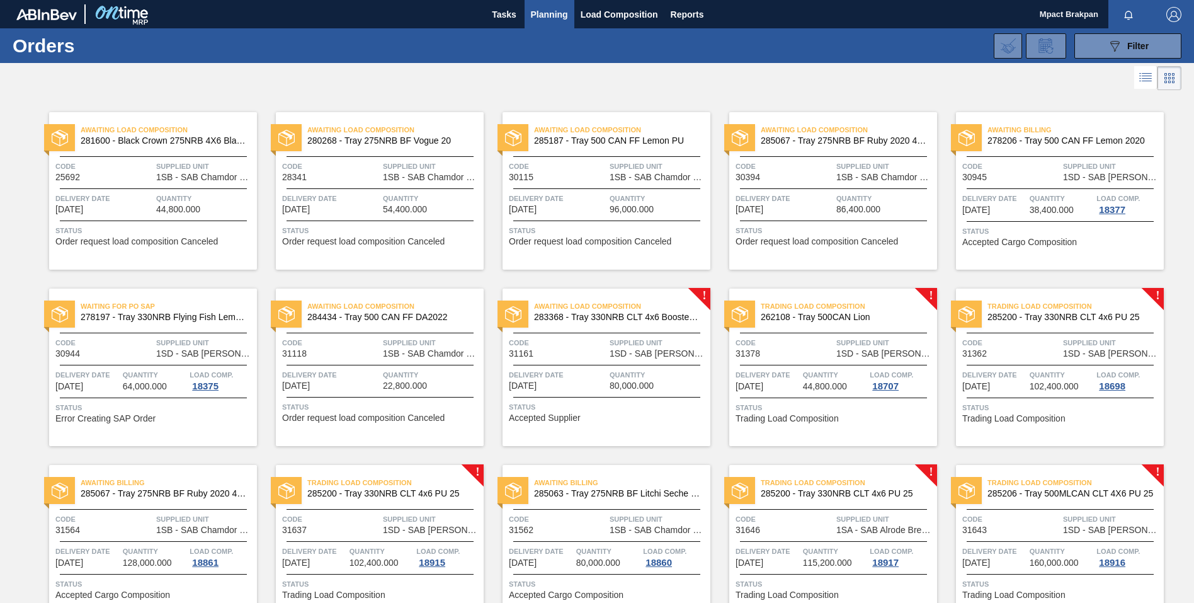
scroll to position [242, 0]
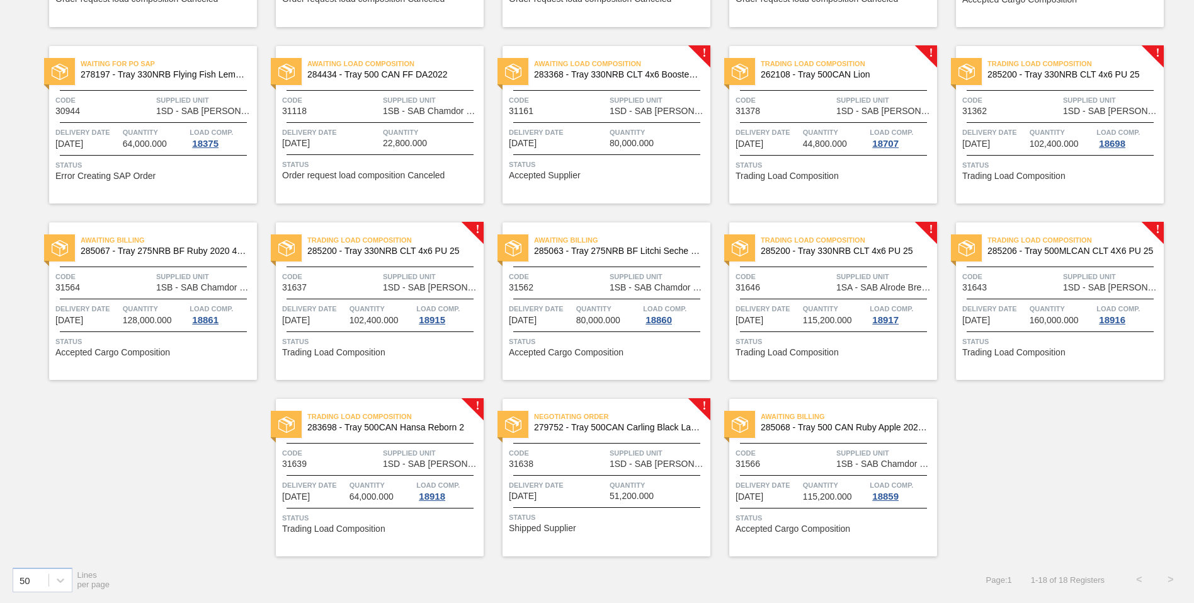
click at [591, 479] on span "Delivery Date" at bounding box center [558, 485] width 98 height 13
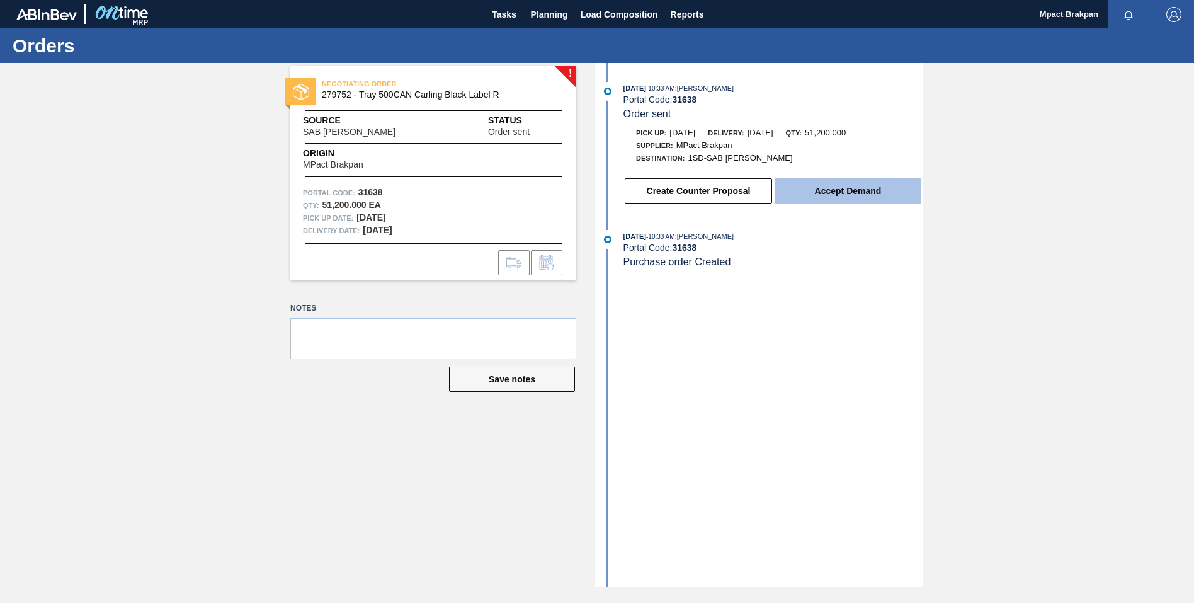
click at [847, 192] on button "Accept Demand" at bounding box center [848, 190] width 147 height 25
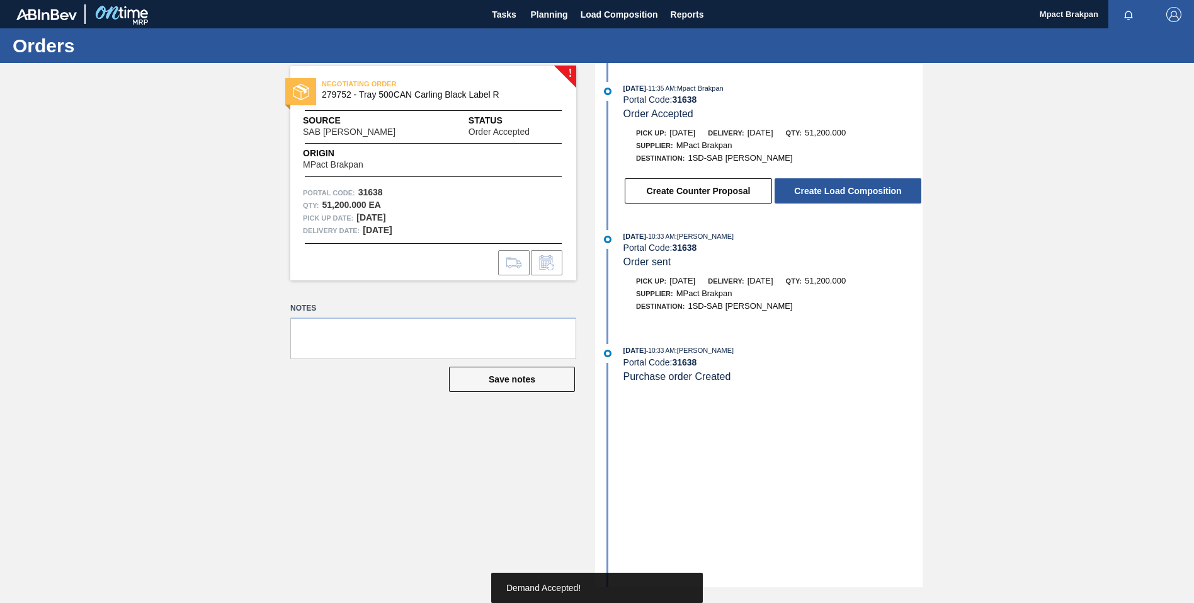
click at [847, 192] on button "Create Load Composition" at bounding box center [848, 190] width 147 height 25
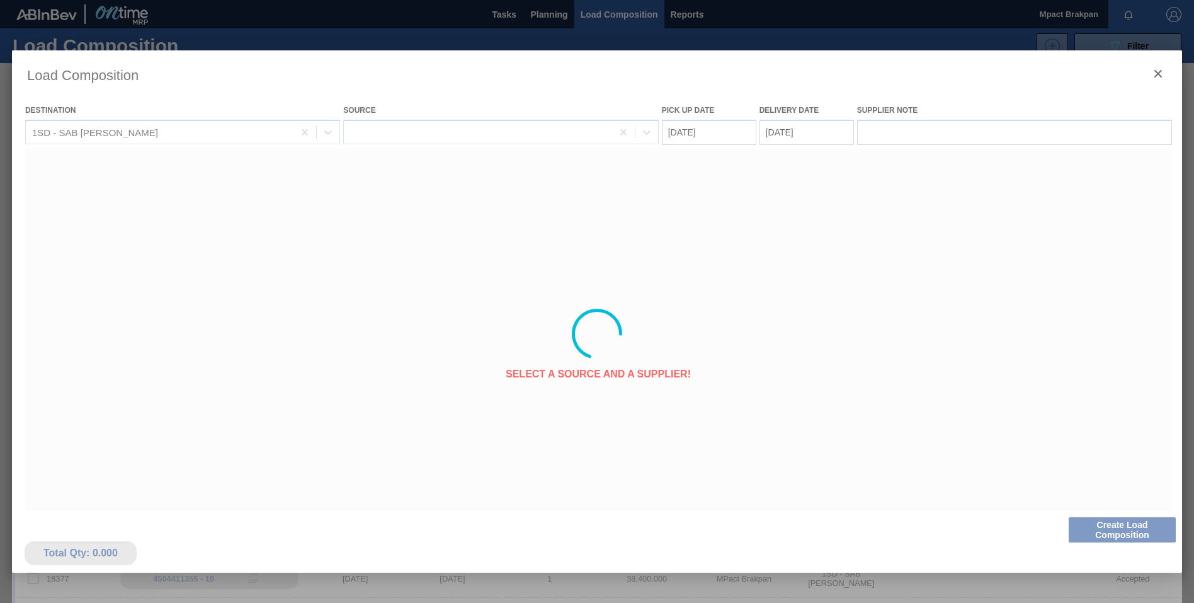
type Date "[DATE]"
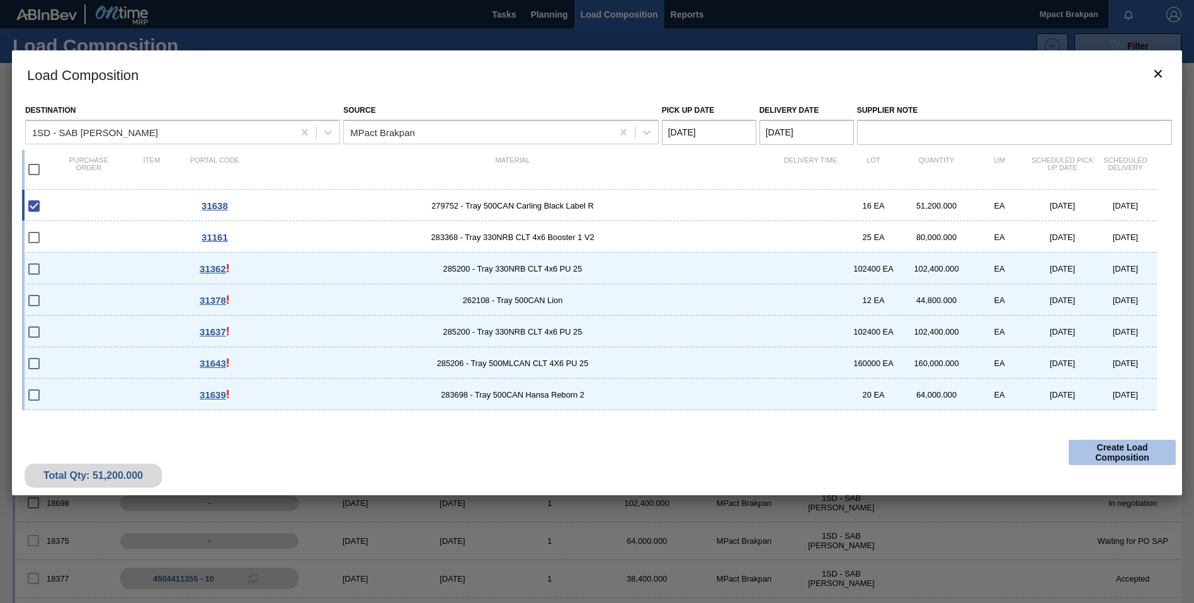
click at [1121, 448] on button "Create Load Composition" at bounding box center [1122, 452] width 107 height 25
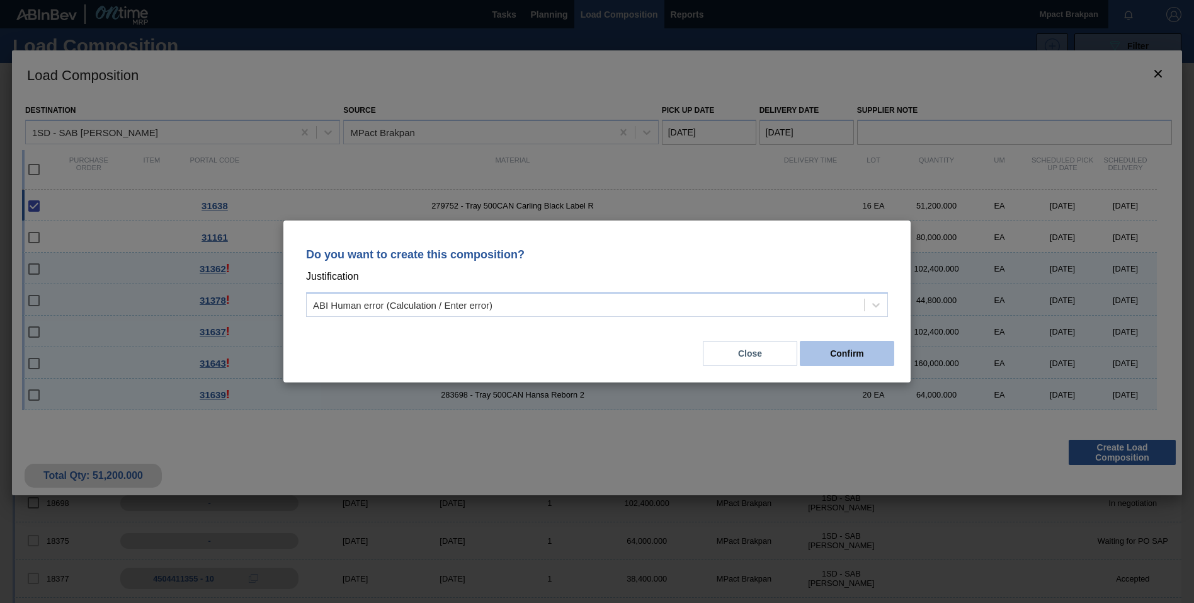
click at [871, 351] on button "Confirm" at bounding box center [847, 353] width 94 height 25
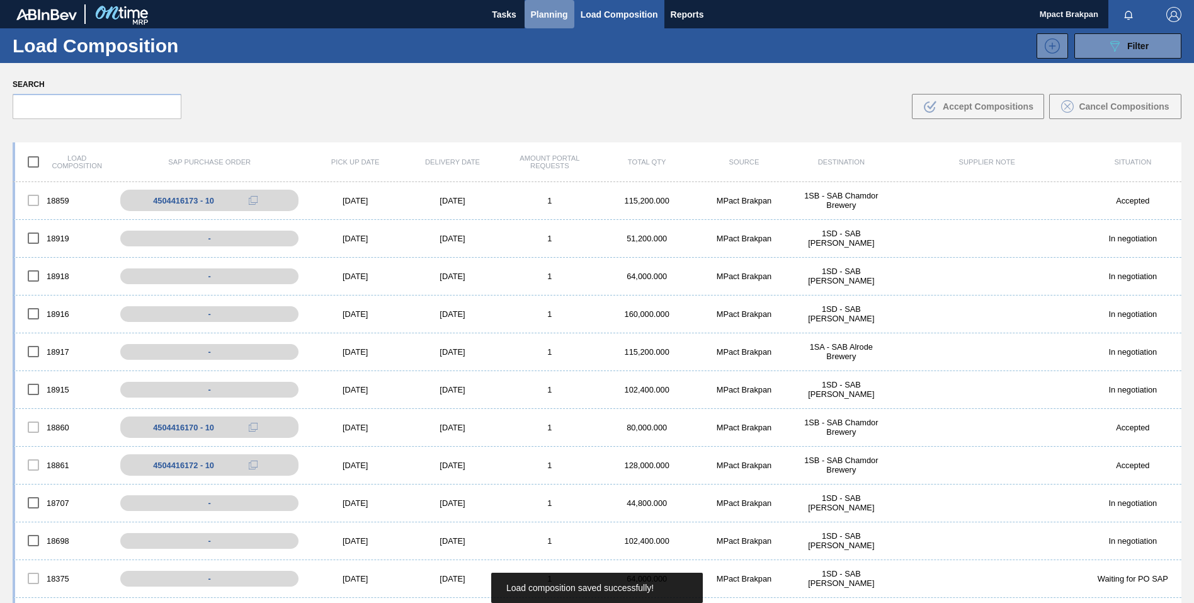
click at [551, 13] on span "Planning" at bounding box center [549, 14] width 37 height 15
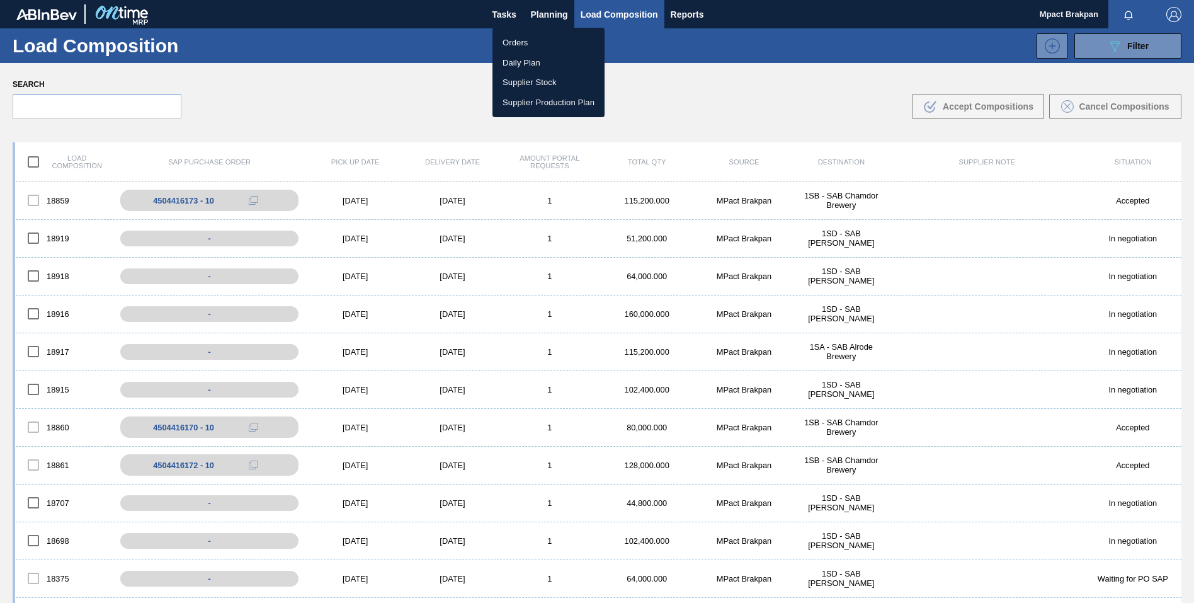
click at [522, 42] on li "Orders" at bounding box center [548, 43] width 112 height 20
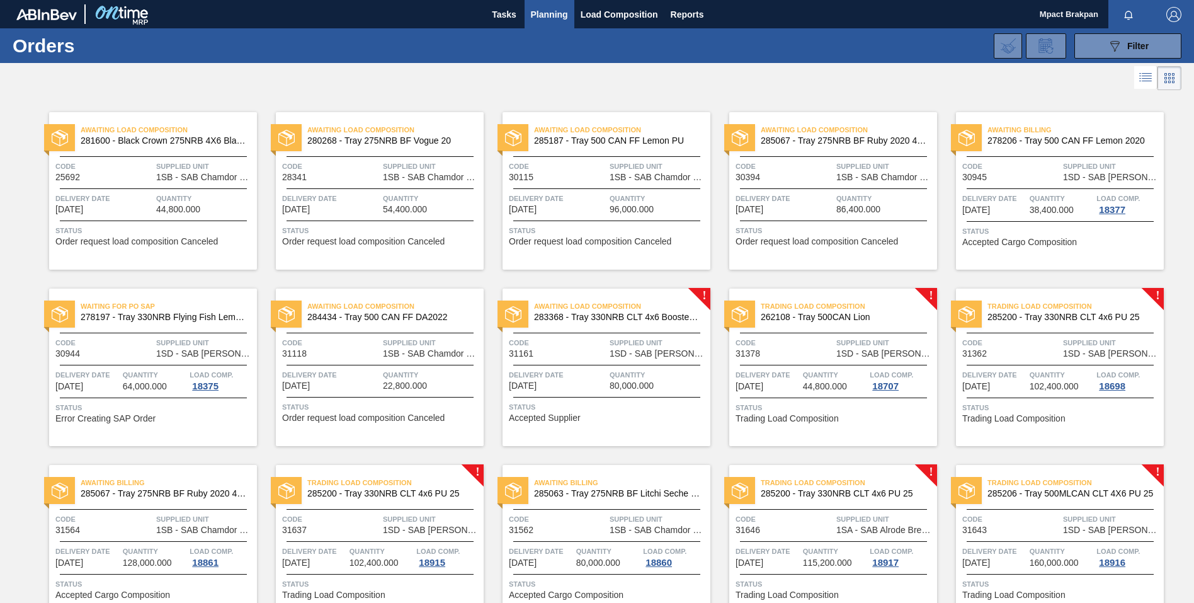
click at [628, 371] on span "Quantity" at bounding box center [659, 374] width 98 height 13
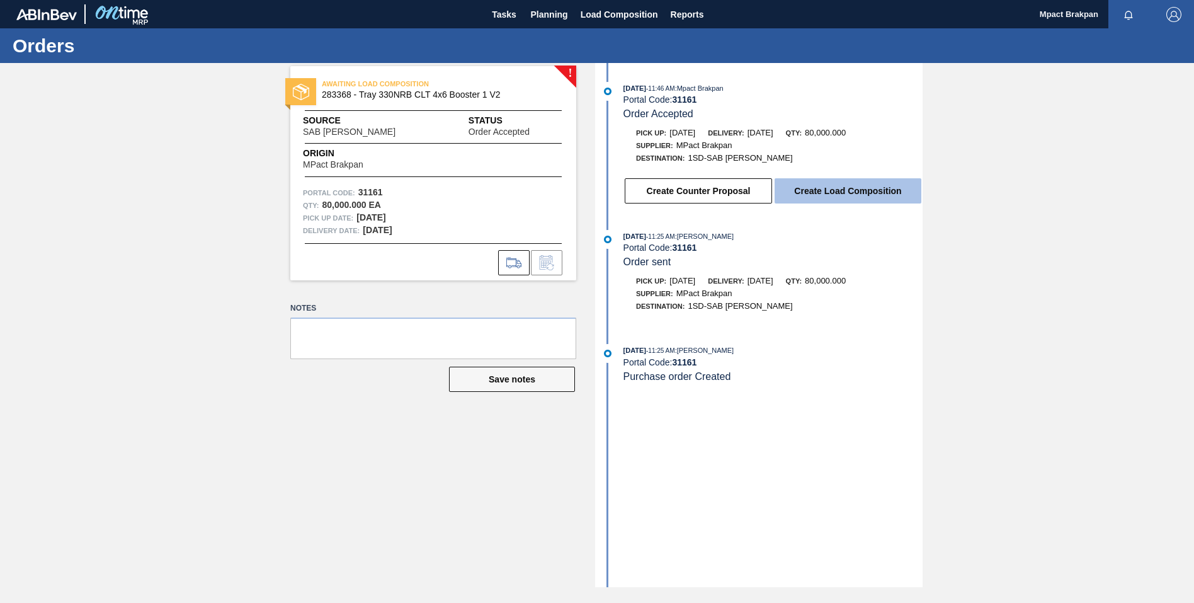
click at [853, 183] on button "Create Load Composition" at bounding box center [848, 190] width 147 height 25
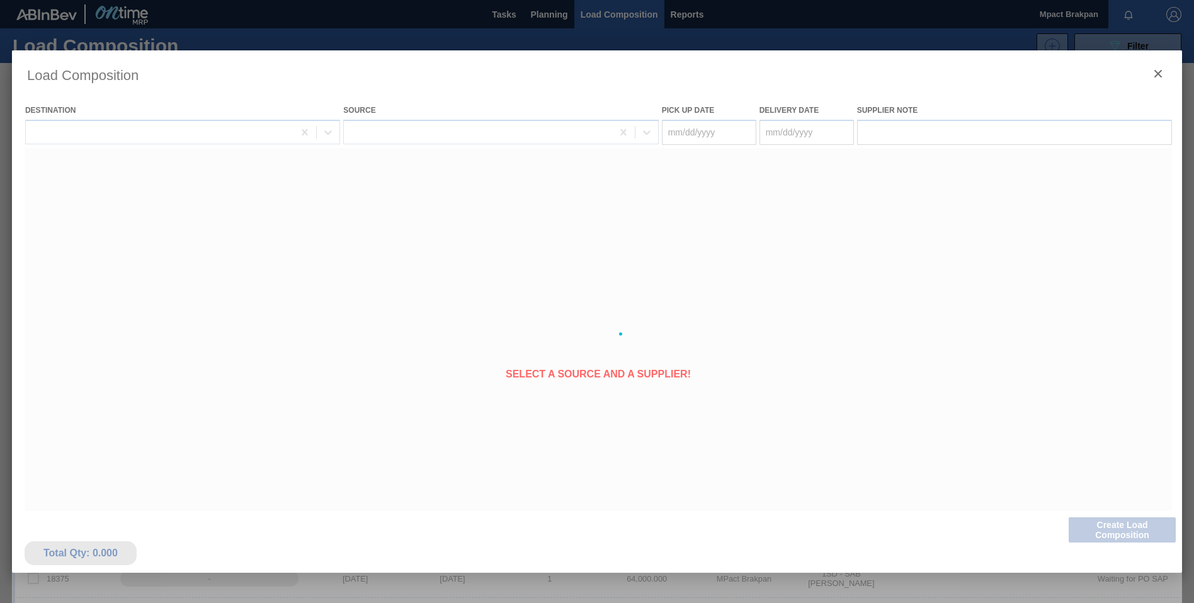
type Date "08/30/2025"
type Date "08/31/2025"
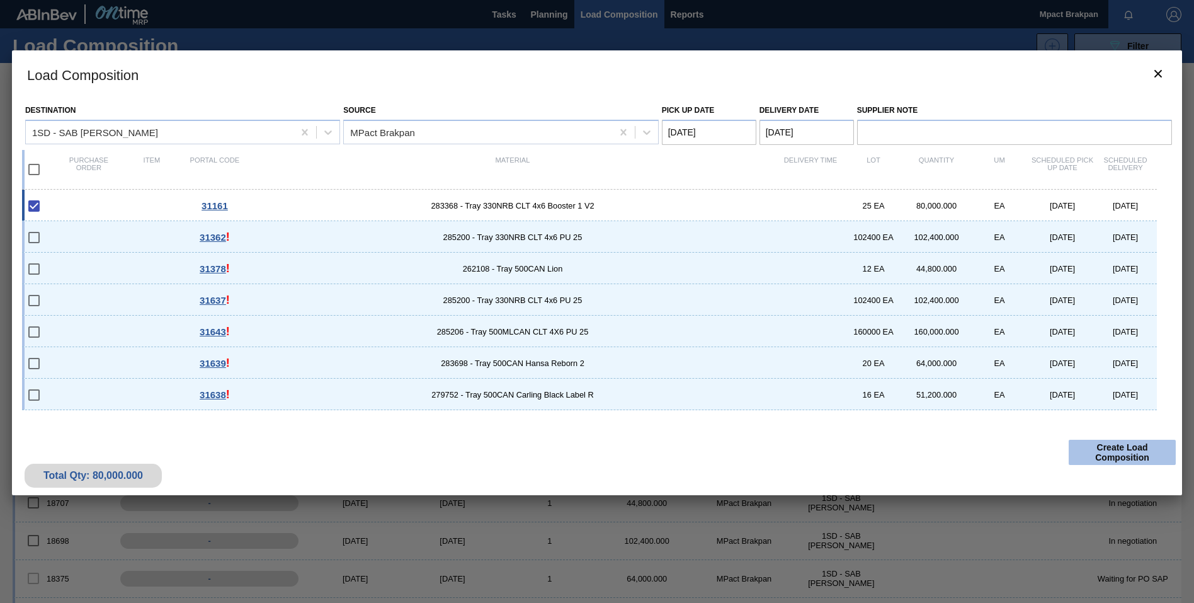
click at [1119, 448] on button "Create Load Composition" at bounding box center [1122, 452] width 107 height 25
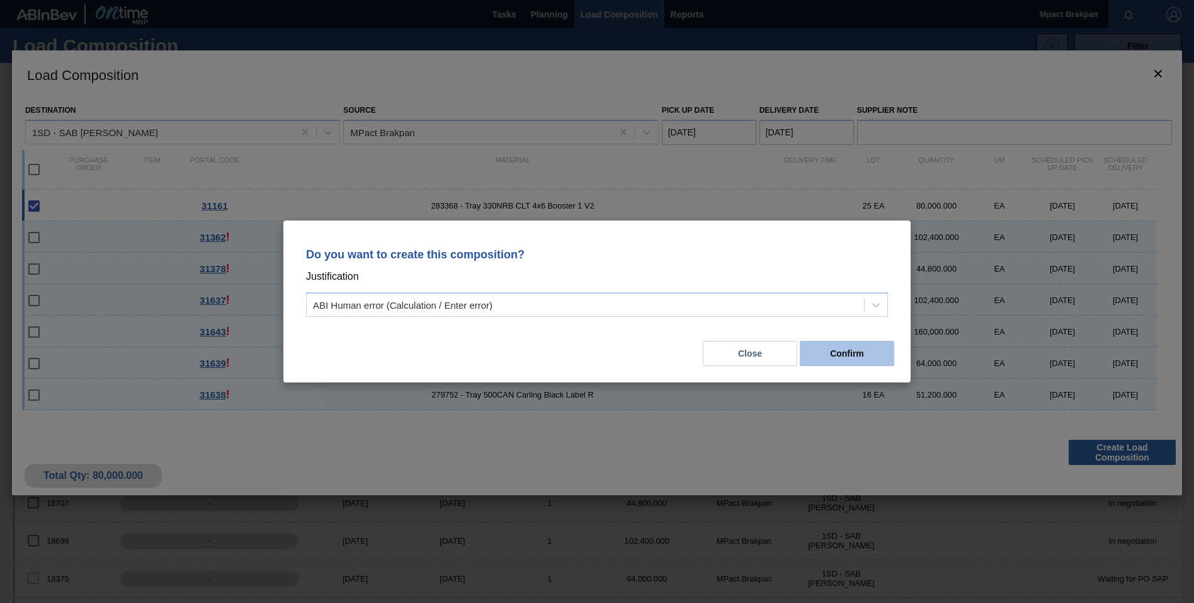
click at [849, 347] on button "Confirm" at bounding box center [847, 353] width 94 height 25
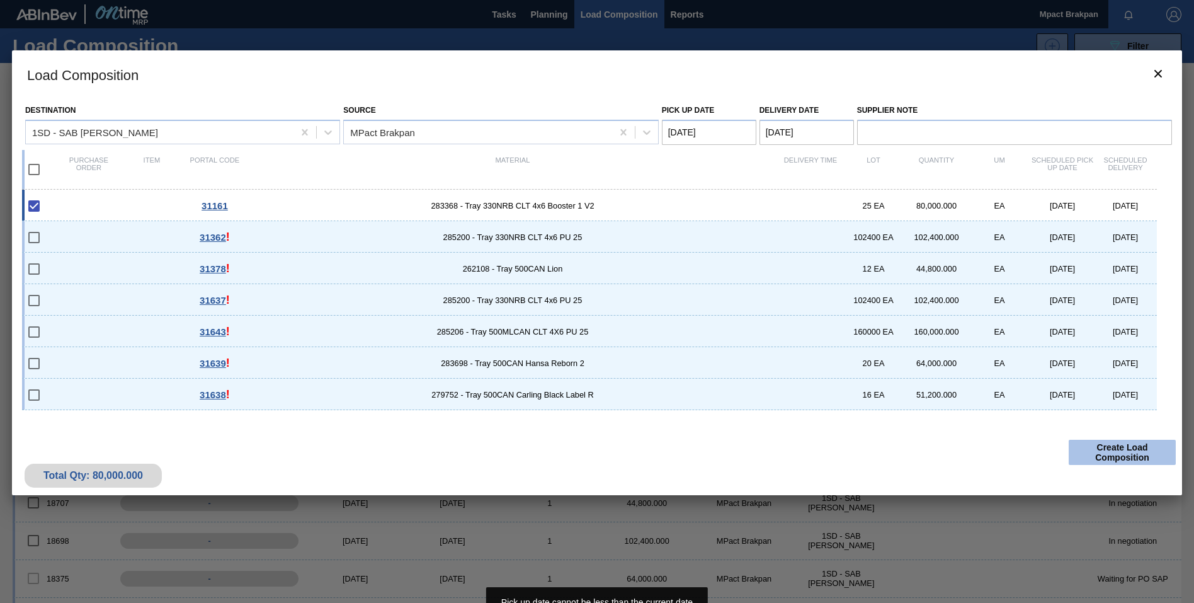
click at [1106, 451] on button "Create Load Composition" at bounding box center [1122, 452] width 107 height 25
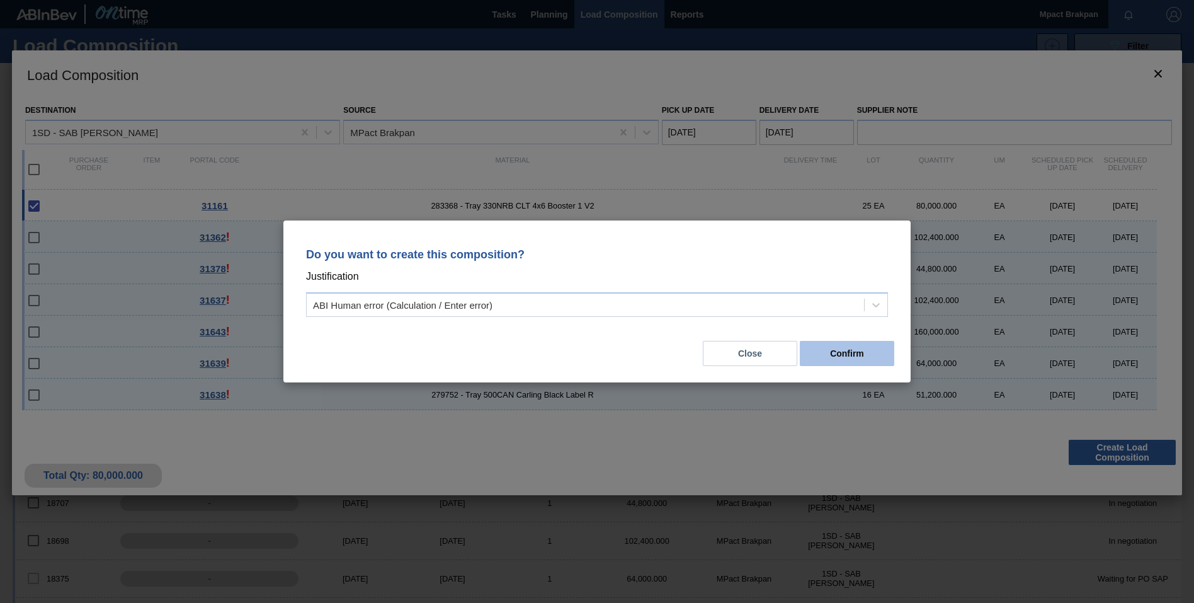
click at [858, 355] on button "Confirm" at bounding box center [847, 353] width 94 height 25
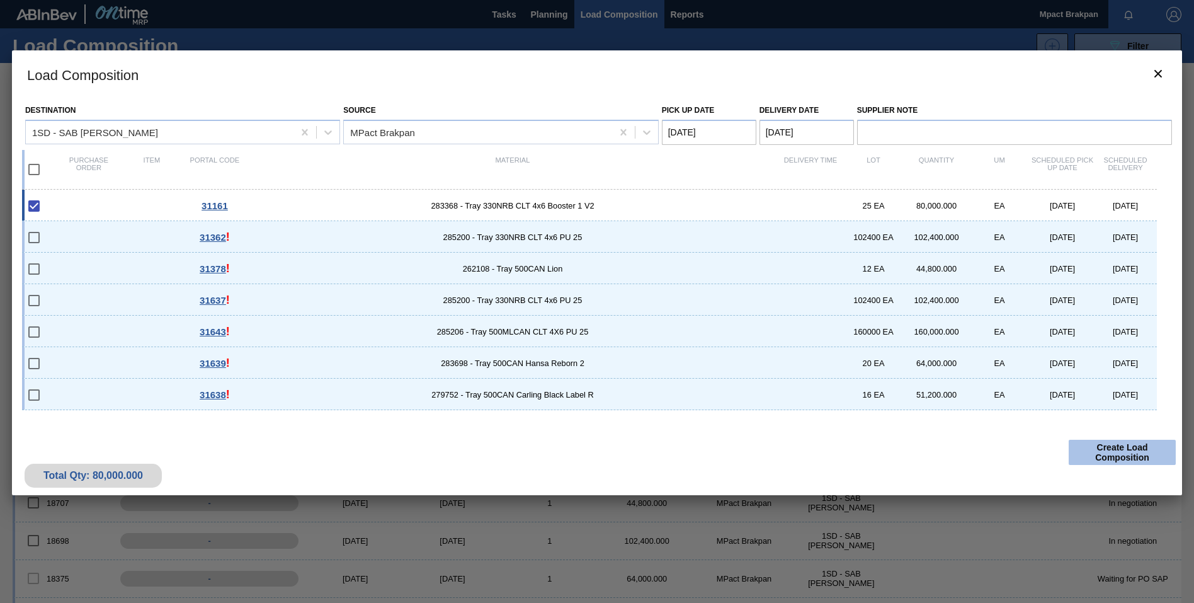
click at [1115, 453] on button "Create Load Composition" at bounding box center [1122, 452] width 107 height 25
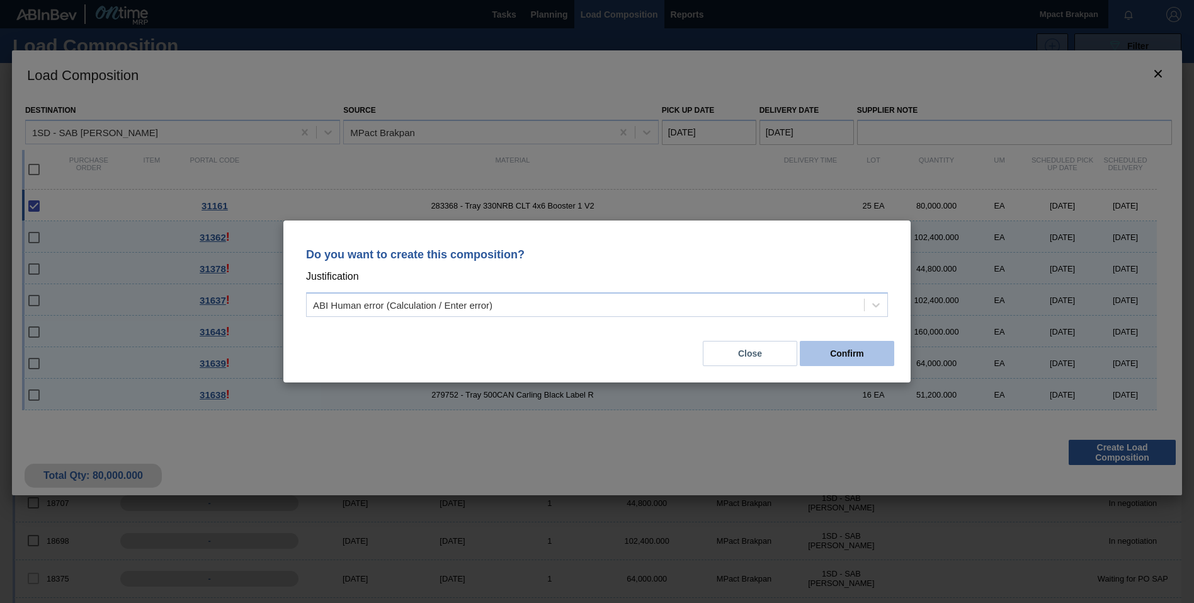
click at [870, 361] on button "Confirm" at bounding box center [847, 353] width 94 height 25
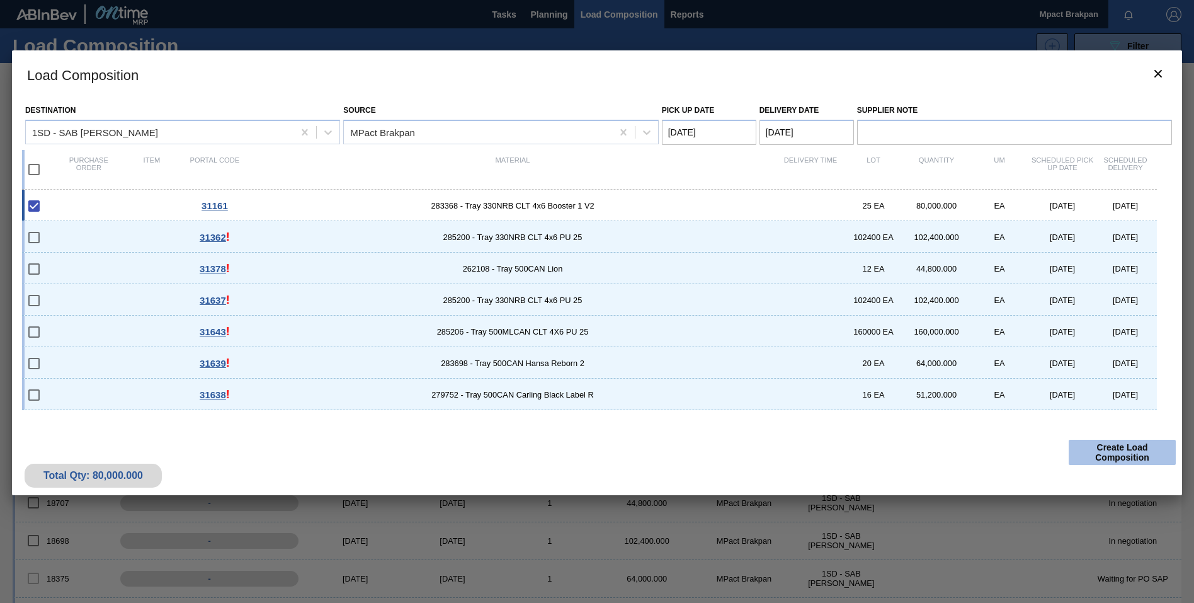
click at [1138, 450] on button "Create Load Composition" at bounding box center [1122, 452] width 107 height 25
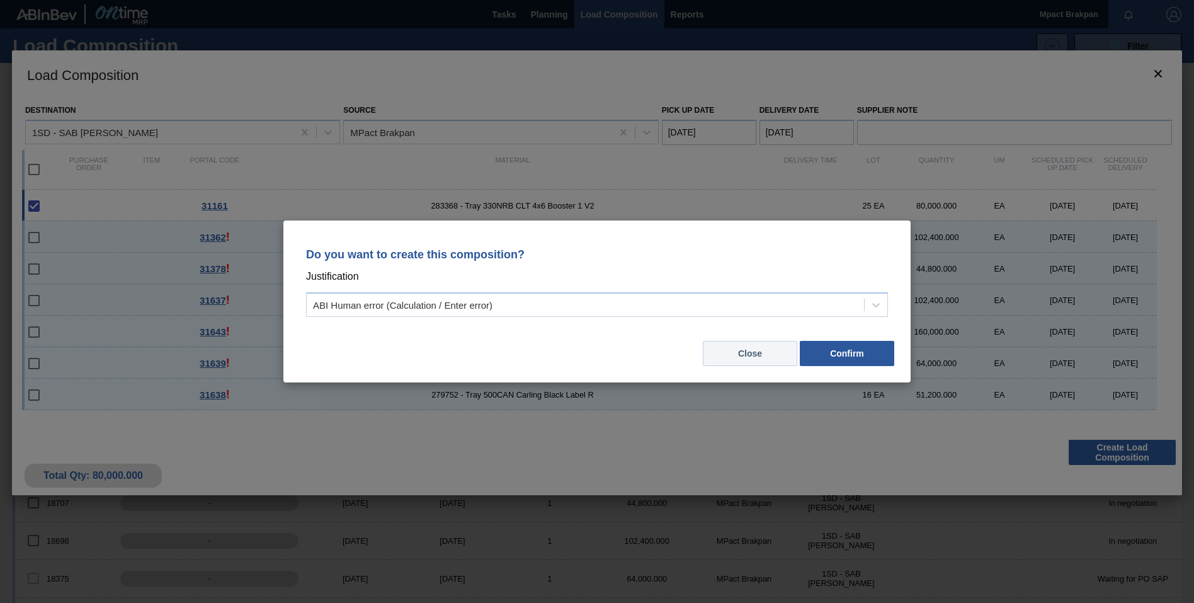
click at [749, 356] on button "Close" at bounding box center [750, 353] width 94 height 25
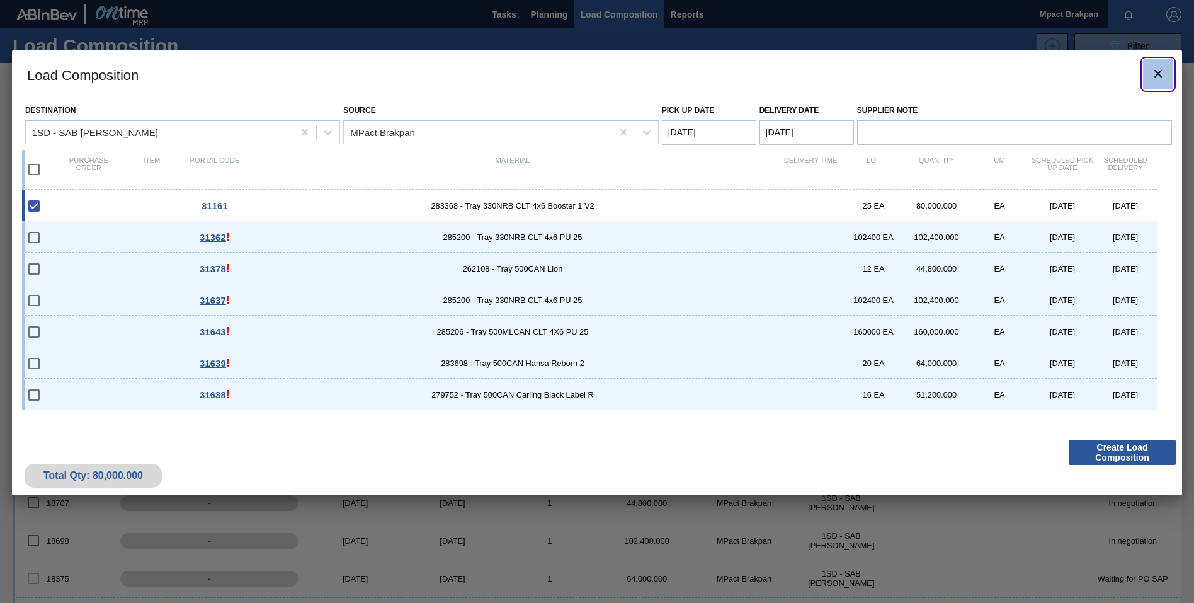
click at [1157, 72] on icon "botão de ícone" at bounding box center [1158, 74] width 8 height 8
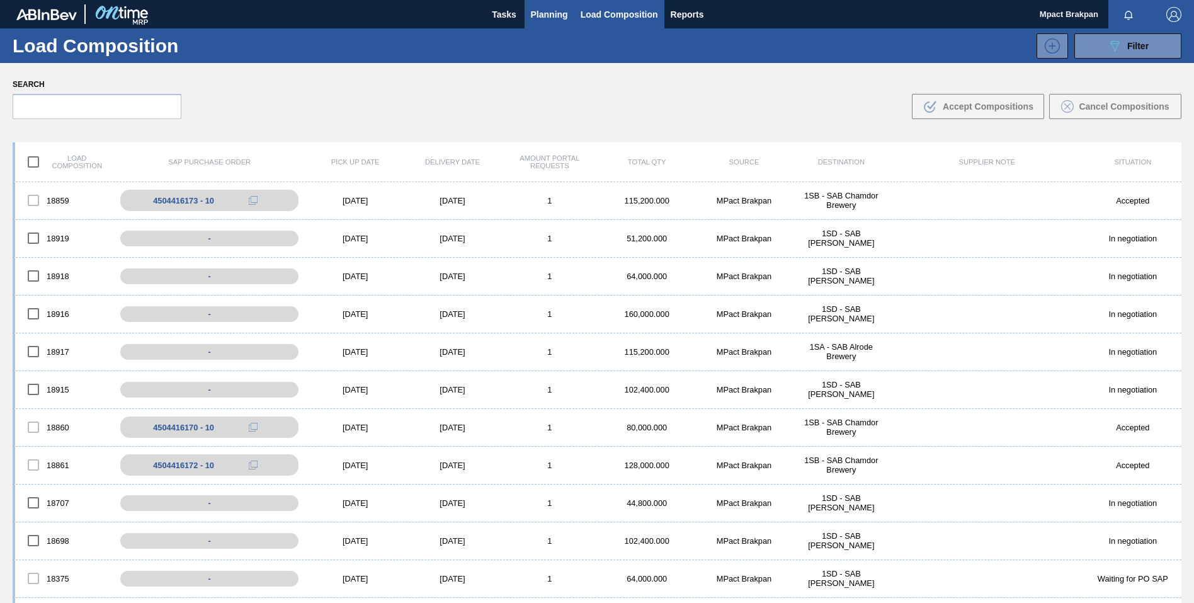
click at [539, 8] on span "Planning" at bounding box center [549, 14] width 37 height 15
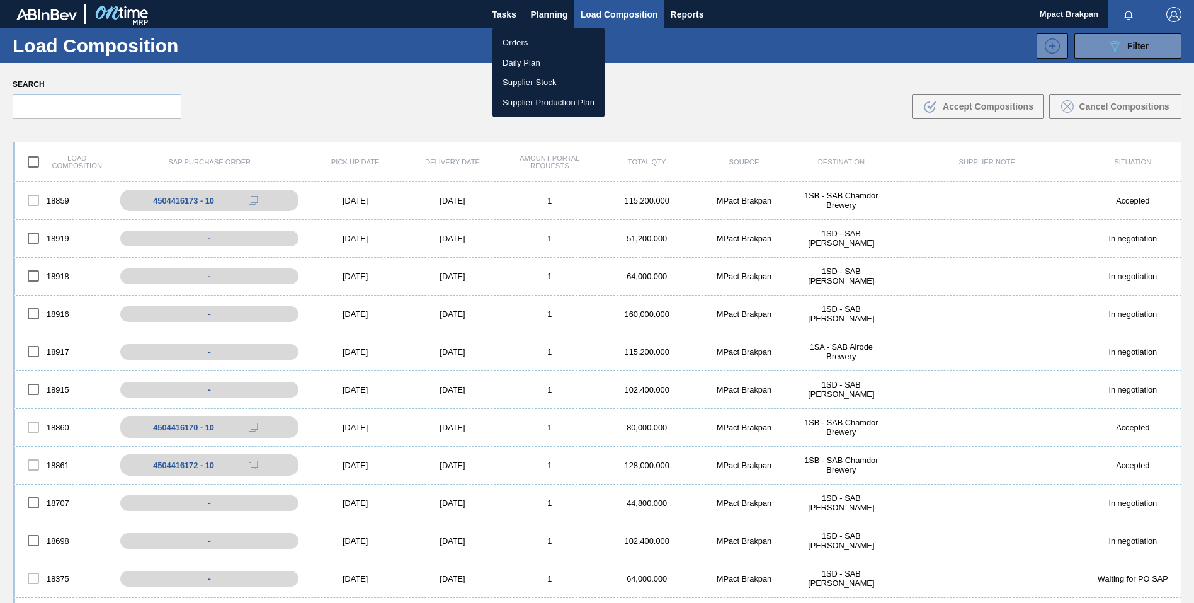
click at [523, 44] on li "Orders" at bounding box center [548, 43] width 112 height 20
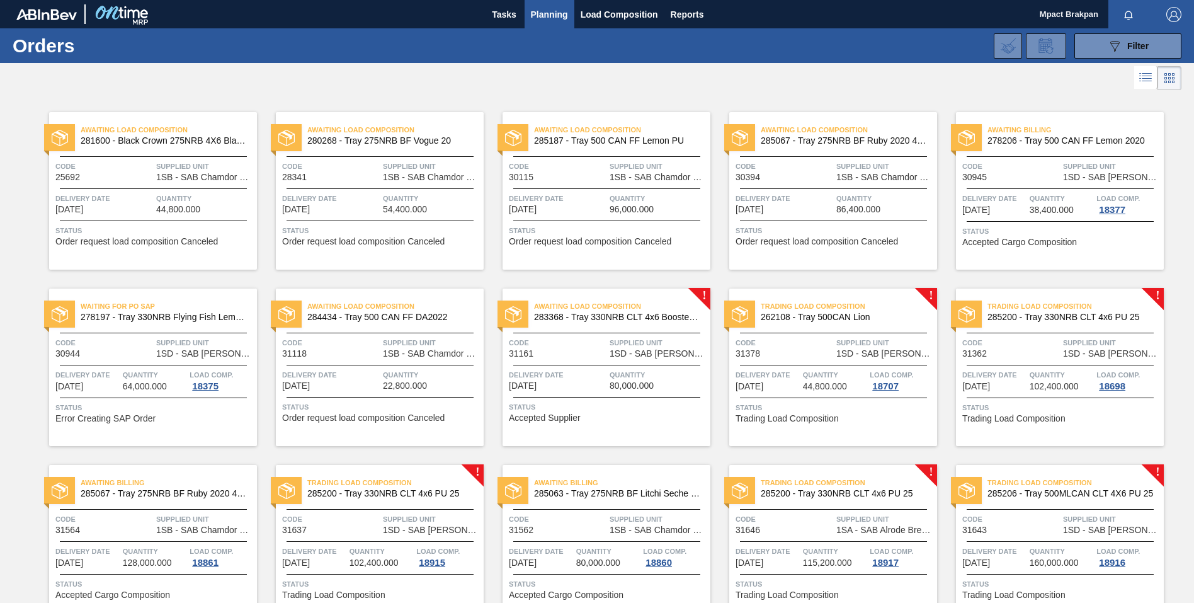
scroll to position [242, 0]
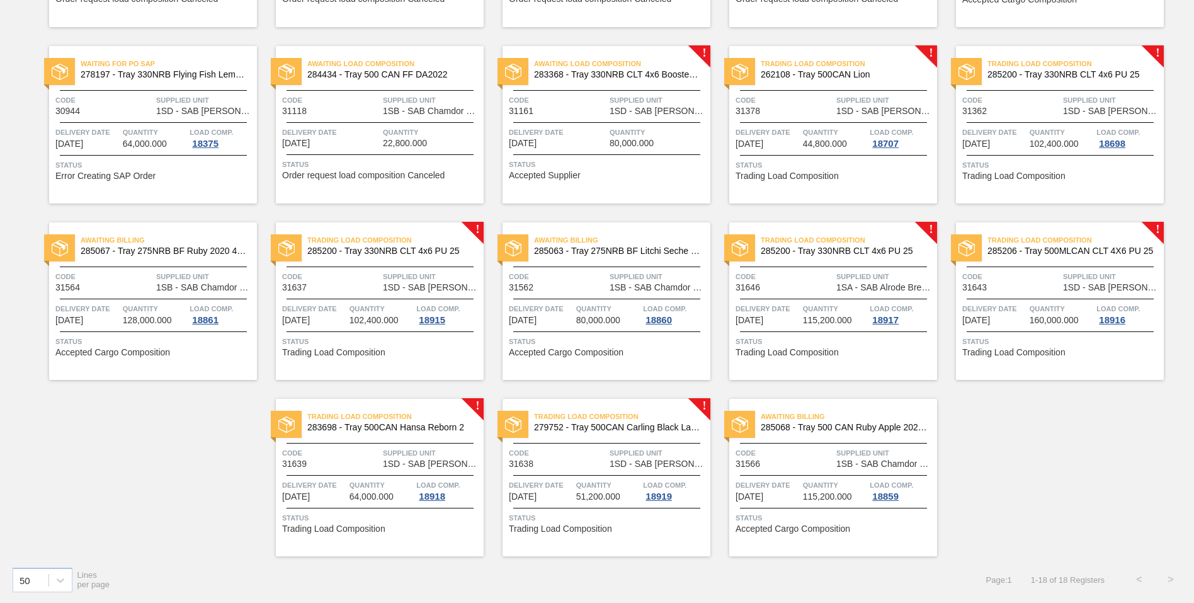
click at [820, 297] on div "Trading Load Composition 285200 - Tray 330NRB CLT 4x6 PU 25 Code 31646 Supplied…" at bounding box center [833, 300] width 208 height 157
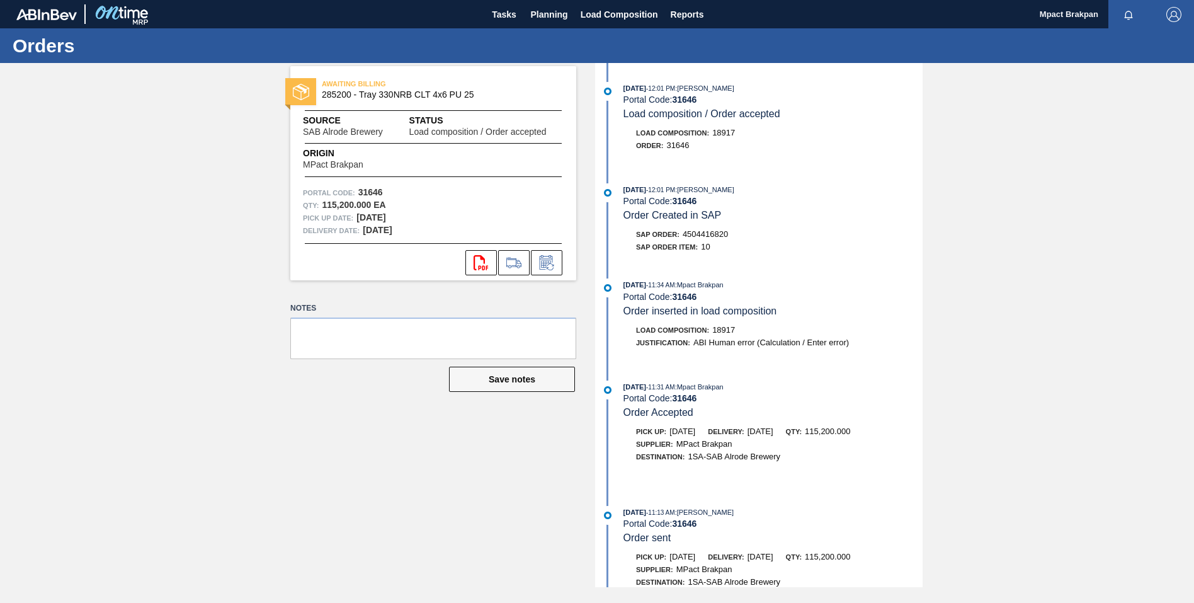
click at [419, 372] on div "Save notes" at bounding box center [433, 379] width 286 height 28
click at [1012, 251] on div "AWAITING BILLING 285200 - Tray 330NRB CLT 4x6 PU 25 Source SAB Alrode Brewery S…" at bounding box center [597, 325] width 1194 height 524
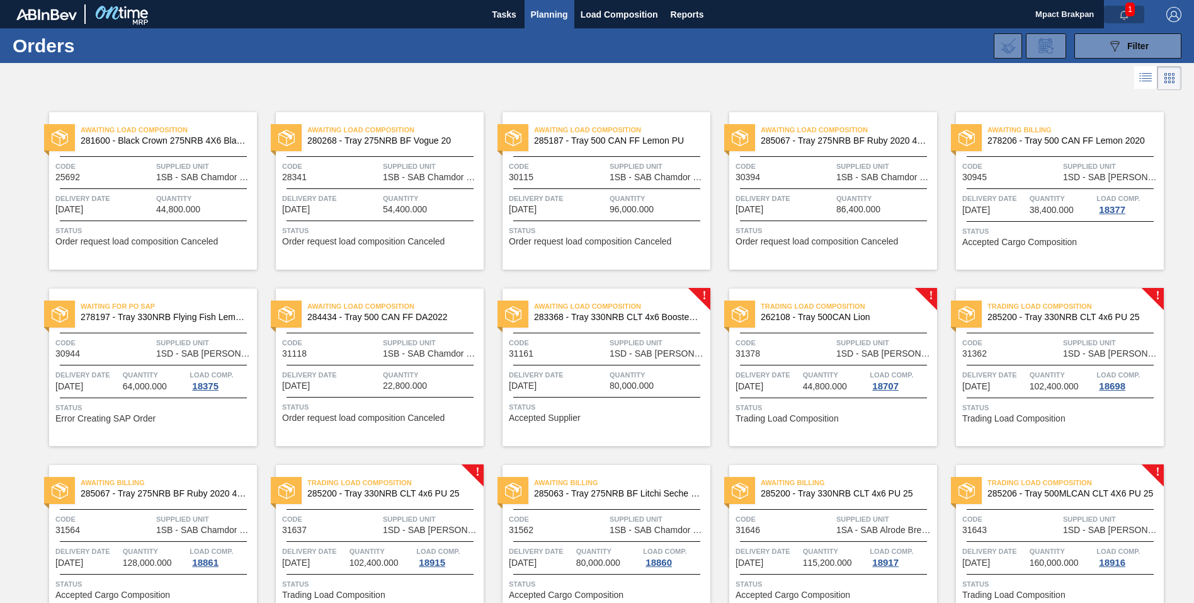
click at [1121, 10] on icon "button" at bounding box center [1124, 15] width 10 height 10
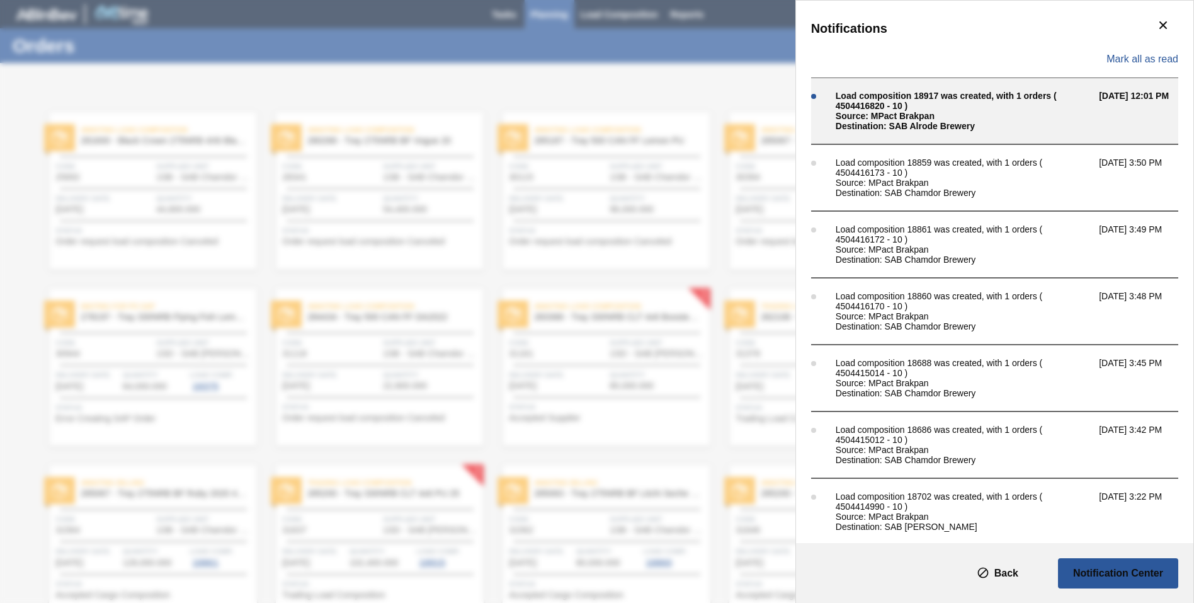
click at [922, 120] on div "Source: MPact Brakpan" at bounding box center [964, 116] width 257 height 10
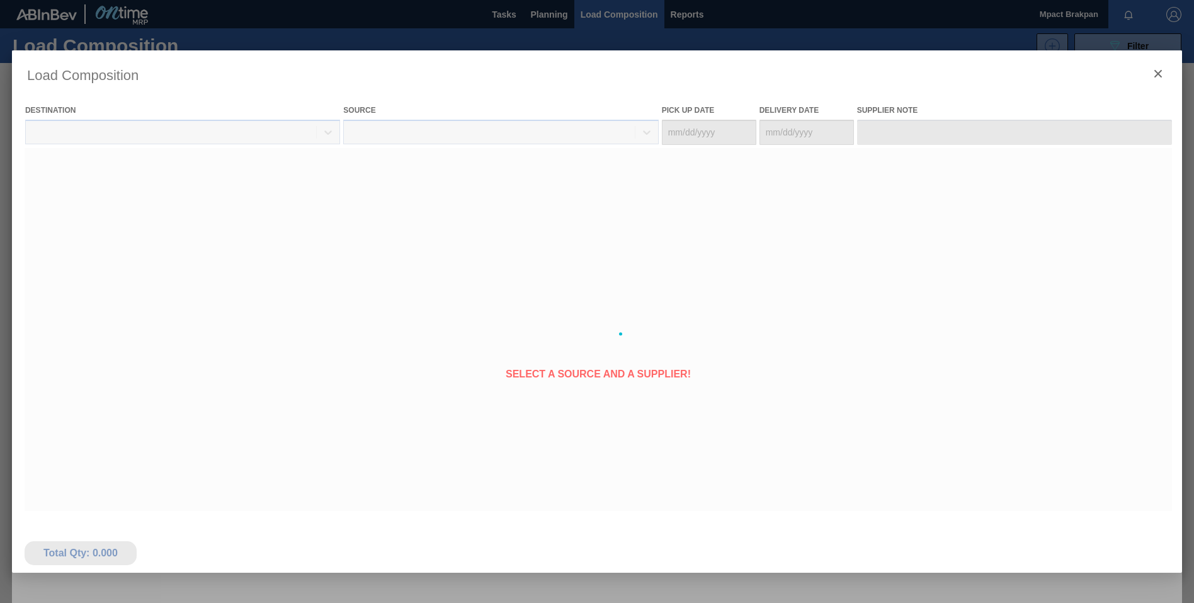
type Date "[DATE]"
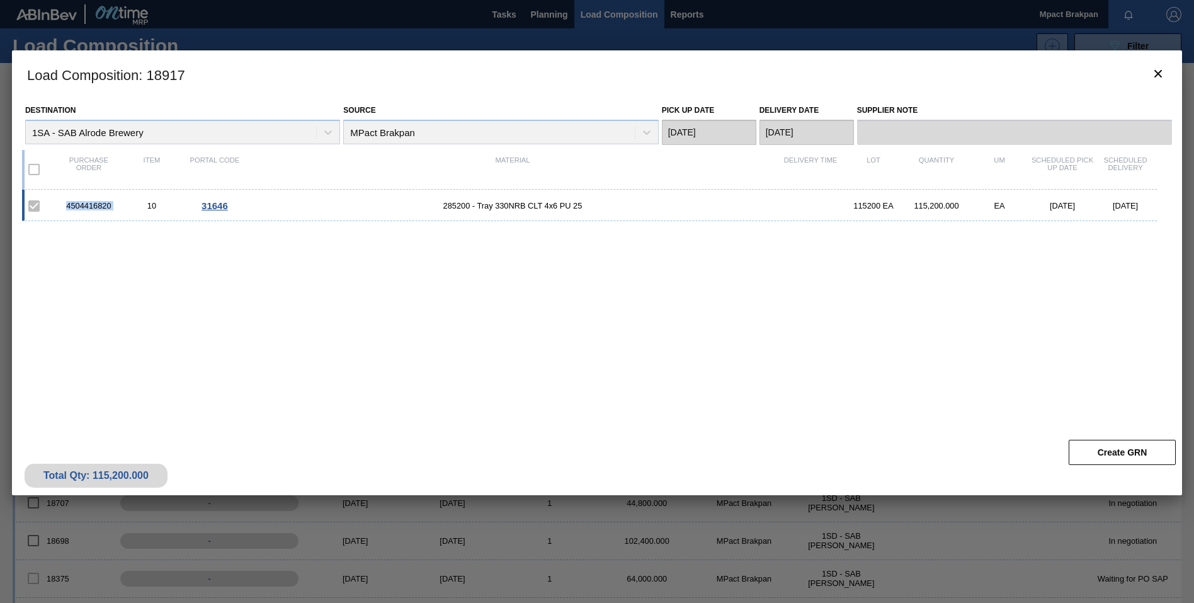
drag, startPoint x: 122, startPoint y: 204, endPoint x: 65, endPoint y: 201, distance: 56.7
click at [65, 201] on div "4504416820 10 31646 285200 - Tray 330NRB CLT 4x6 PU 25 115200 EA 115,200.000 EA…" at bounding box center [589, 205] width 1135 height 31
drag, startPoint x: 65, startPoint y: 201, endPoint x: 74, endPoint y: 201, distance: 8.2
copy div "4504416820"
click at [1161, 75] on icon "botão de ícone" at bounding box center [1157, 73] width 15 height 15
